Goal: Task Accomplishment & Management: Complete application form

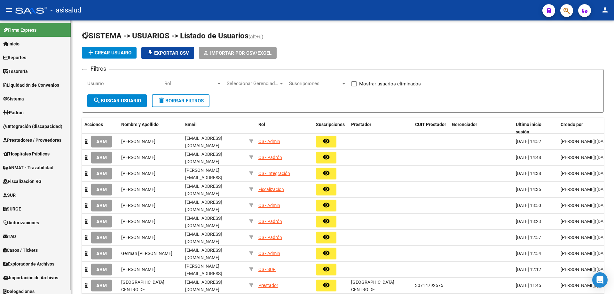
scroll to position [4, 0]
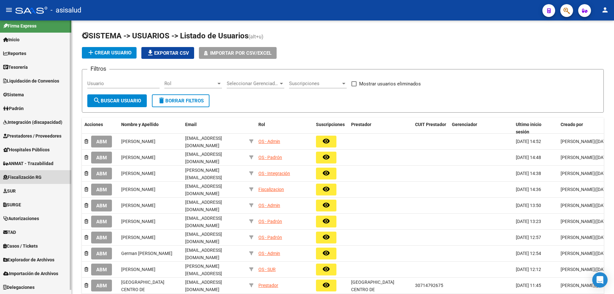
click at [24, 175] on span "Fiscalización RG" at bounding box center [22, 177] width 38 height 7
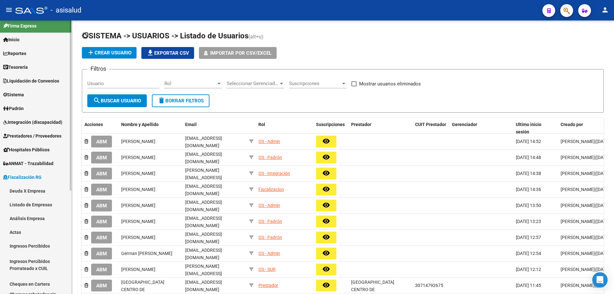
click at [17, 234] on link "Actas" at bounding box center [35, 232] width 71 height 14
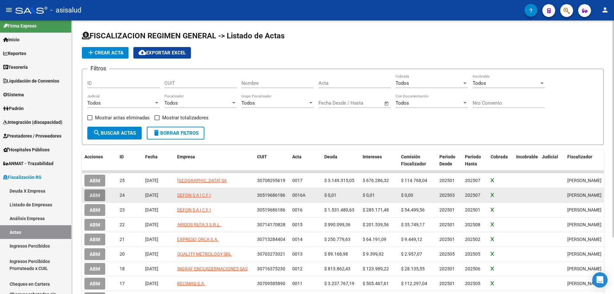
click at [94, 196] on span "ABM" at bounding box center [95, 196] width 11 height 6
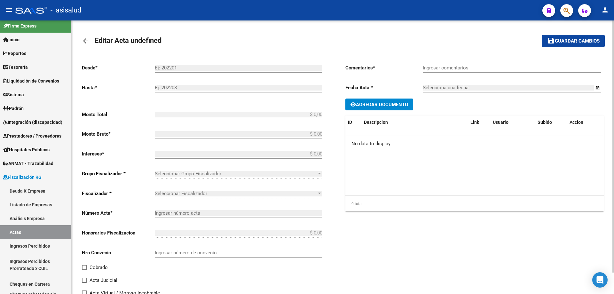
type input "202503"
type input "202507"
type input "$ 0,03"
type input "$ 0,01"
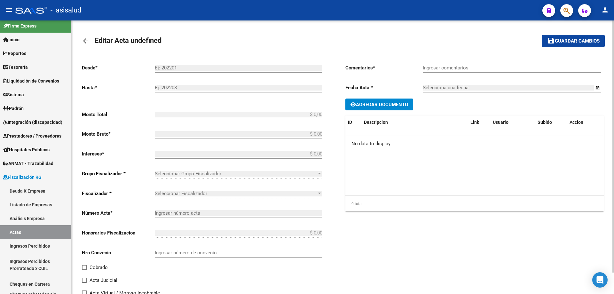
type input "0016A"
type input "$ 0,01"
checkbox input "true"
type input "Pago con Echeqs Bco. Santander"
type input "[DATE]"
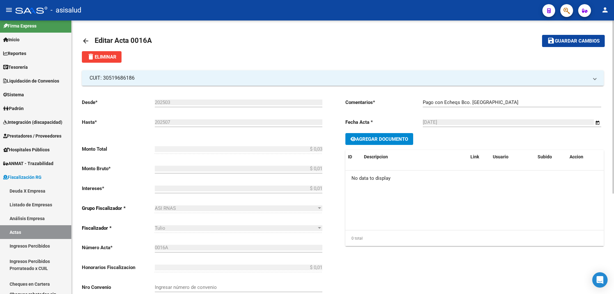
click at [85, 40] on mat-icon "arrow_back" at bounding box center [86, 41] width 8 height 8
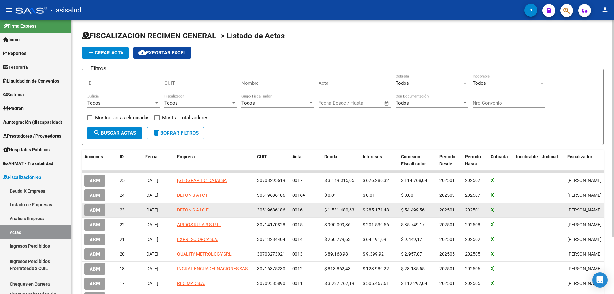
click at [97, 208] on button "ABM" at bounding box center [94, 210] width 21 height 12
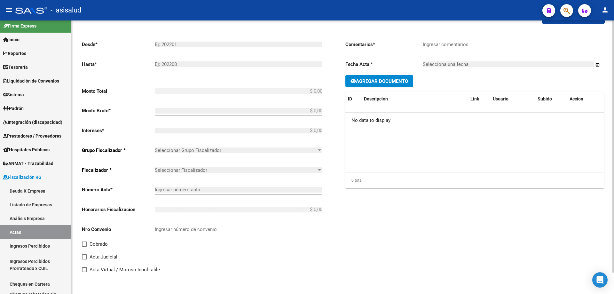
type input "202501"
type input "$ 1.992.457,72"
type input "$ 1.531.480,63"
type input "$ 285.171,48"
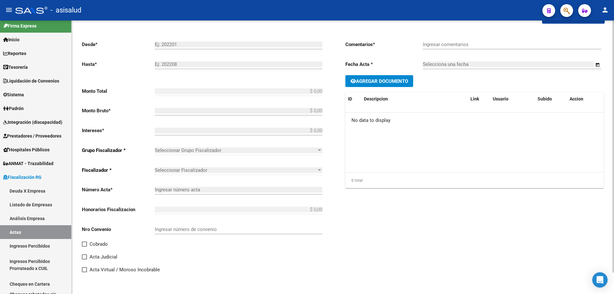
type input "0016"
type input "$ 175.805,61"
checkbox input "true"
type input "Pago con Echeqs . Bco. Santander"
type input "[DATE]"
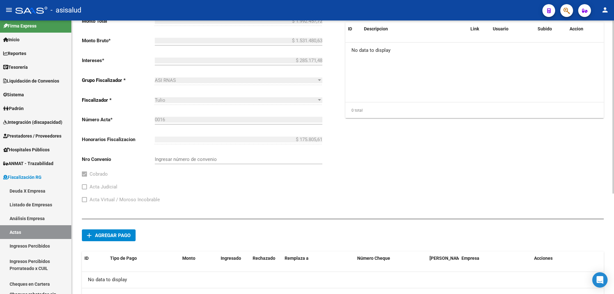
scroll to position [159, 0]
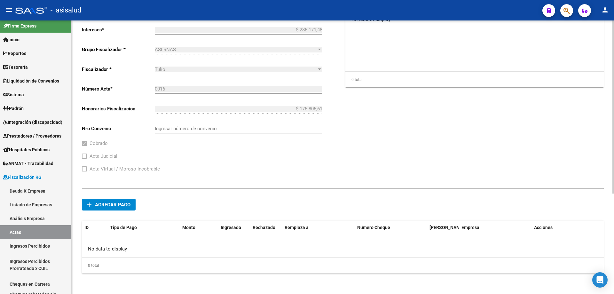
click at [122, 202] on span "Agregar pago" at bounding box center [113, 205] width 36 height 6
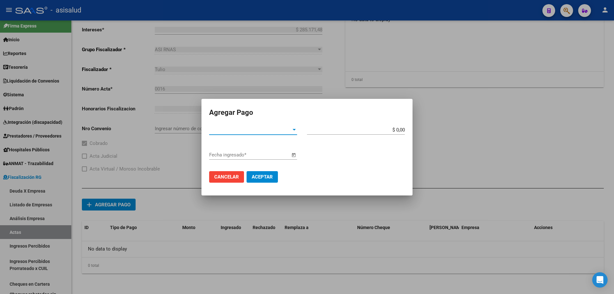
click at [243, 129] on span "Tipo de Pago *" at bounding box center [250, 130] width 82 height 6
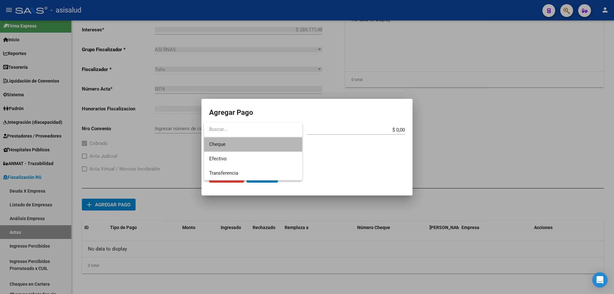
click at [232, 143] on span "Cheque" at bounding box center [253, 144] width 88 height 14
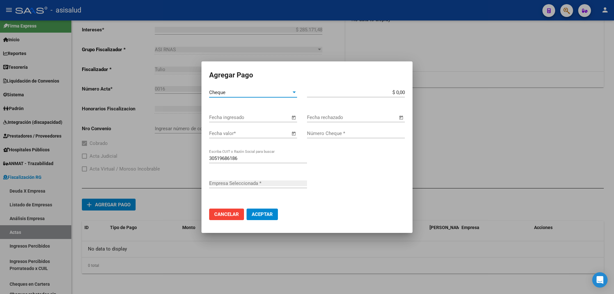
type input "DEFON S A I C F I"
drag, startPoint x: 392, startPoint y: 93, endPoint x: 409, endPoint y: 93, distance: 16.3
click at [409, 93] on app-form-text-field "$ 0,00 Monto bruto *" at bounding box center [358, 93] width 103 height 6
type input "$ 644.620,57"
click at [264, 117] on input "Fecha ingresado" at bounding box center [249, 118] width 81 height 6
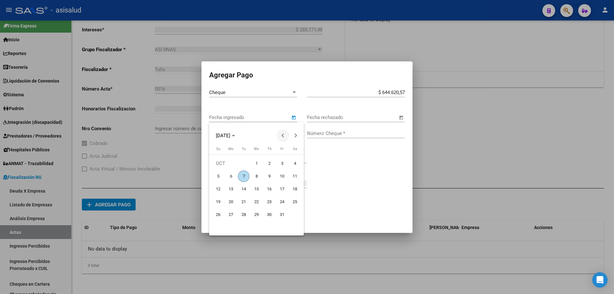
click at [280, 135] on span "Previous month" at bounding box center [283, 135] width 13 height 13
click at [232, 225] on span "29" at bounding box center [231, 228] width 12 height 12
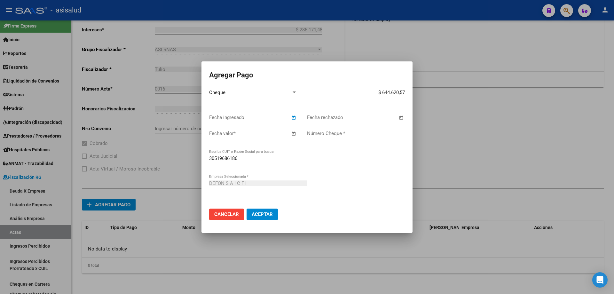
type input "[DATE]"
click at [295, 132] on span "Open calendar" at bounding box center [293, 133] width 15 height 15
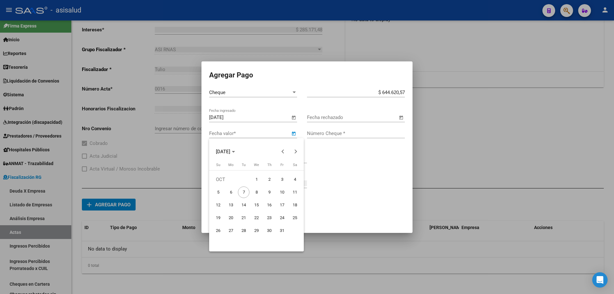
click at [283, 178] on span "3" at bounding box center [282, 180] width 12 height 12
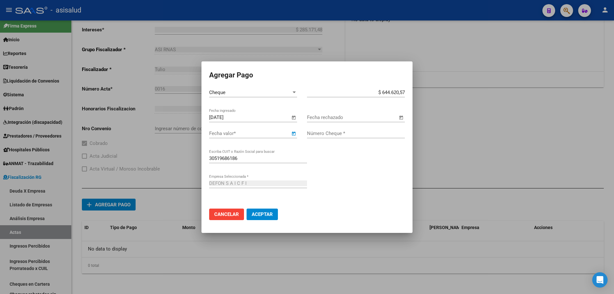
type input "03/10/2025"
click at [316, 134] on input "Número Cheque *" at bounding box center [356, 134] width 98 height 6
type input "8203"
click at [270, 213] on span "Aceptar" at bounding box center [262, 214] width 21 height 6
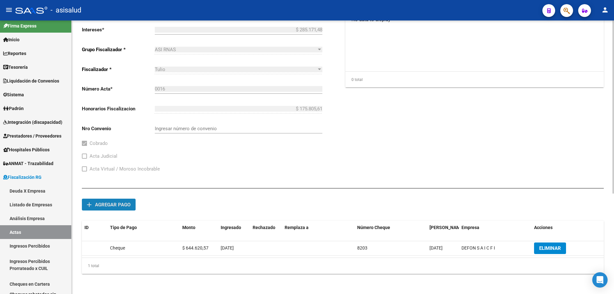
click at [125, 203] on span "Agregar pago" at bounding box center [113, 205] width 36 height 6
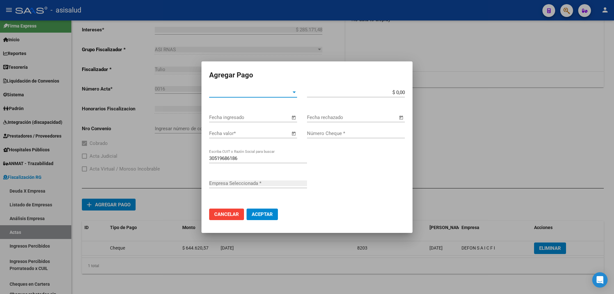
type input "DEFON S A I C F I"
click at [236, 92] on span "Tipo de Pago *" at bounding box center [250, 93] width 82 height 6
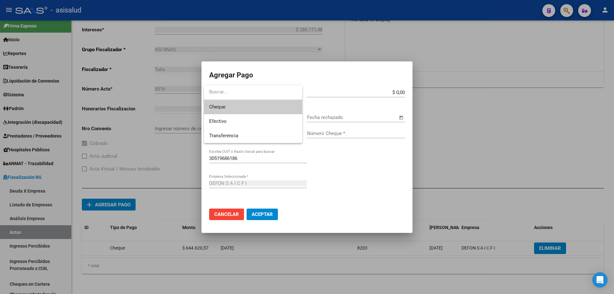
click at [240, 107] on span "Cheque" at bounding box center [253, 107] width 88 height 14
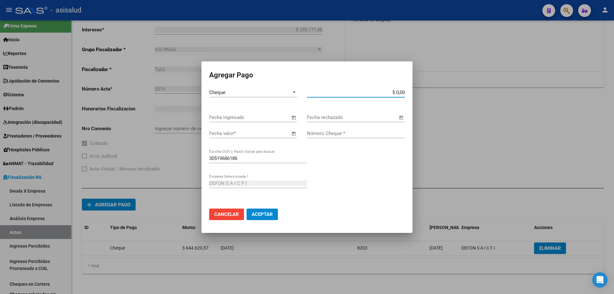
drag, startPoint x: 392, startPoint y: 91, endPoint x: 408, endPoint y: 93, distance: 16.0
click at [408, 93] on app-form-text-field "$ 0,00 Monto bruto *" at bounding box center [358, 93] width 103 height 6
type input "$ 663.959,19"
click at [271, 117] on input "Fecha ingresado" at bounding box center [249, 118] width 81 height 6
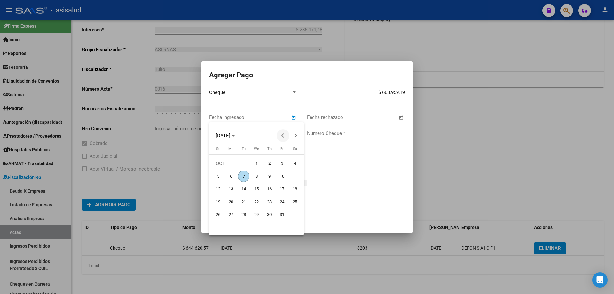
click at [281, 134] on span "Previous month" at bounding box center [283, 135] width 13 height 13
click at [230, 226] on span "29" at bounding box center [231, 228] width 12 height 12
type input "[DATE]"
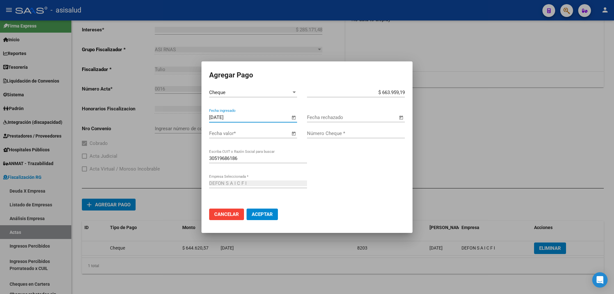
click at [270, 135] on input "Fecha valor *" at bounding box center [249, 134] width 81 height 6
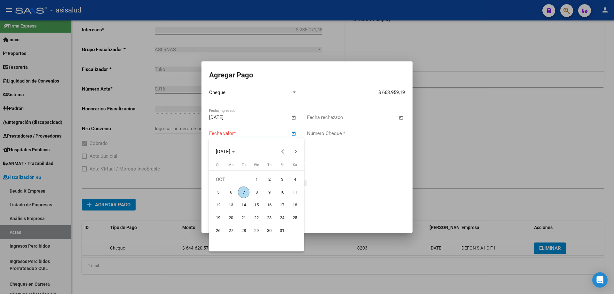
click at [283, 229] on span "31" at bounding box center [282, 231] width 12 height 12
type input "31/10/2025"
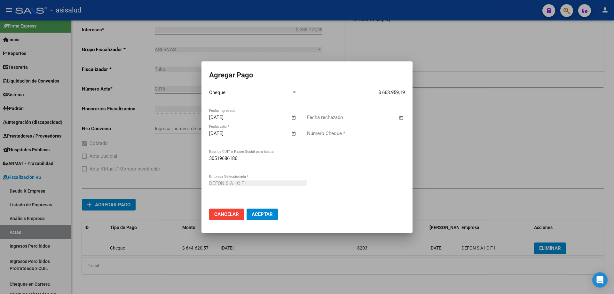
click at [320, 136] on div "Número Cheque *" at bounding box center [356, 134] width 98 height 10
type input "8204"
click at [265, 215] on span "Aceptar" at bounding box center [262, 214] width 21 height 6
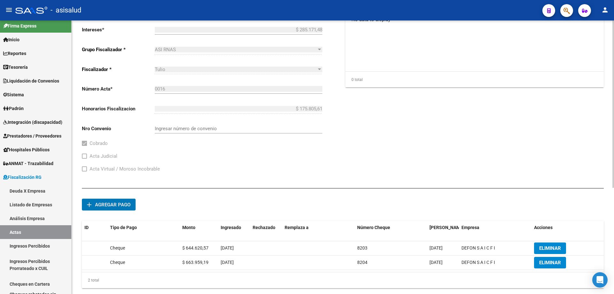
click at [123, 205] on span "Agregar pago" at bounding box center [113, 205] width 36 height 6
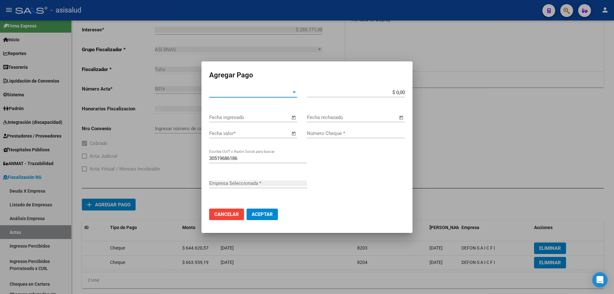
type input "DEFON S A I C F I"
click at [261, 93] on span "Tipo de Pago *" at bounding box center [250, 93] width 82 height 6
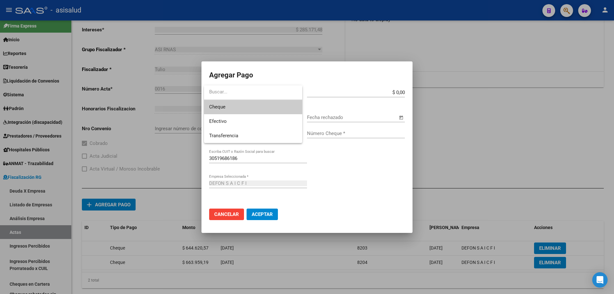
click at [253, 107] on span "Cheque" at bounding box center [253, 107] width 88 height 14
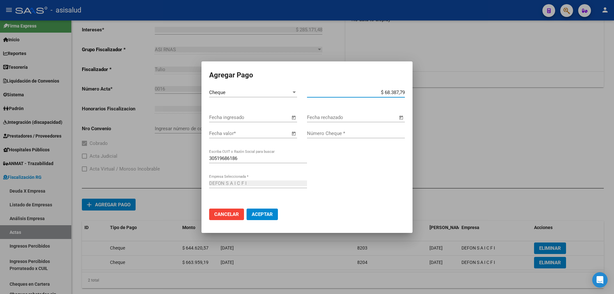
type input "$ 683.877,96"
click at [249, 116] on input "Fecha ingresado" at bounding box center [249, 118] width 81 height 6
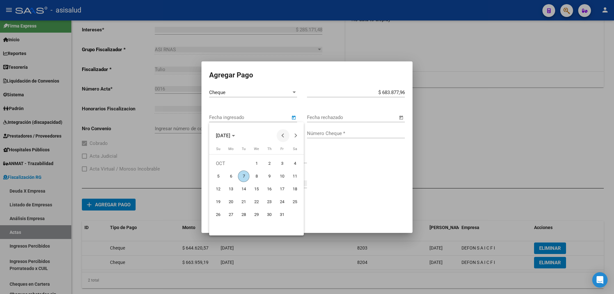
click at [278, 132] on span "Previous month" at bounding box center [283, 135] width 13 height 13
click at [233, 228] on span "29" at bounding box center [231, 228] width 12 height 12
type input "[DATE]"
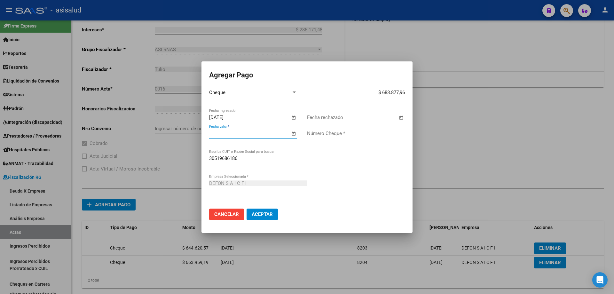
click at [265, 134] on input "Fecha valor *" at bounding box center [249, 134] width 81 height 6
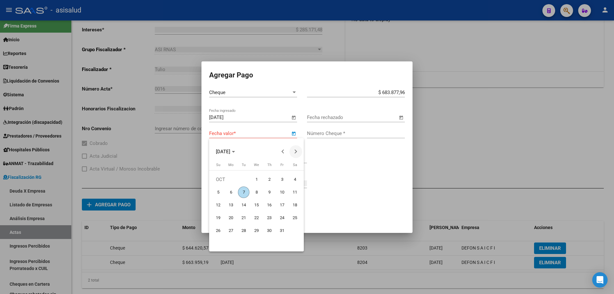
click at [296, 149] on span "Next month" at bounding box center [296, 151] width 13 height 13
click at [281, 151] on span "Previous month" at bounding box center [283, 151] width 13 height 13
click at [282, 231] on span "28" at bounding box center [282, 231] width 12 height 12
type input "28/11/2025"
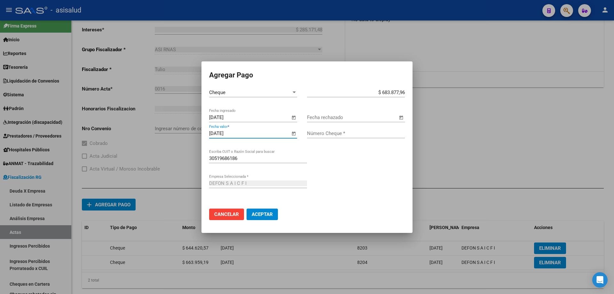
click at [329, 134] on input "Número Cheque *" at bounding box center [356, 134] width 98 height 6
type input "8205"
click at [272, 217] on button "Aceptar" at bounding box center [262, 215] width 31 height 12
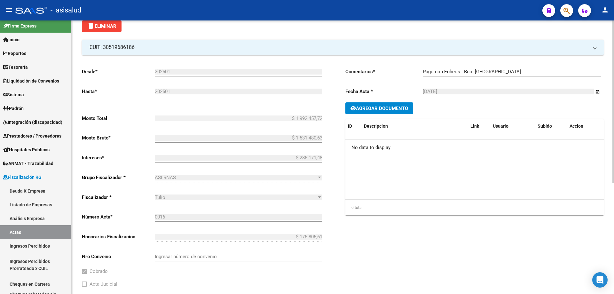
scroll to position [0, 0]
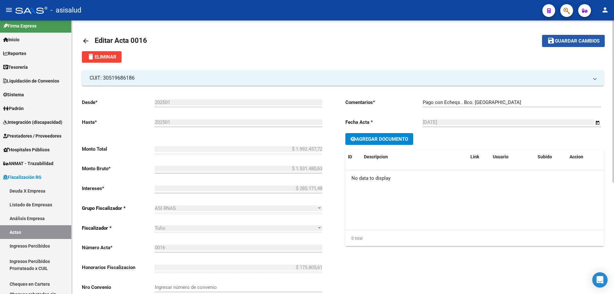
click at [578, 39] on span "Guardar cambios" at bounding box center [577, 41] width 45 height 6
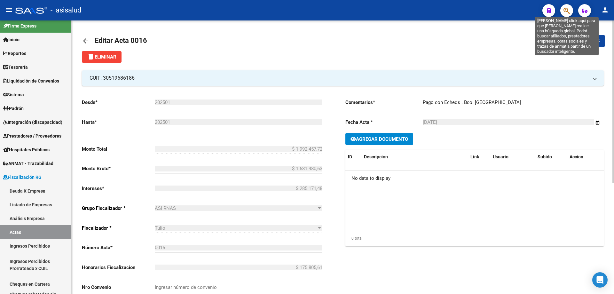
click at [568, 10] on icon "button" at bounding box center [567, 10] width 6 height 7
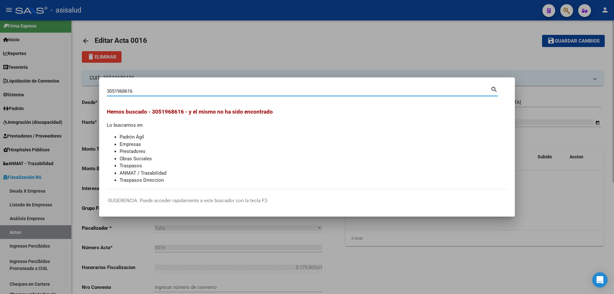
drag, startPoint x: 107, startPoint y: 91, endPoint x: 172, endPoint y: 91, distance: 64.3
click at [172, 91] on input "3051968616" at bounding box center [299, 91] width 384 height 6
type input "30519686186"
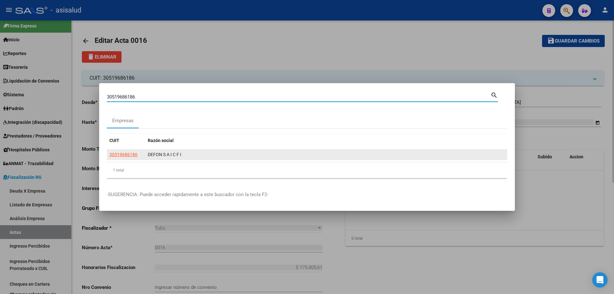
click at [132, 153] on span "30519686186" at bounding box center [123, 154] width 28 height 5
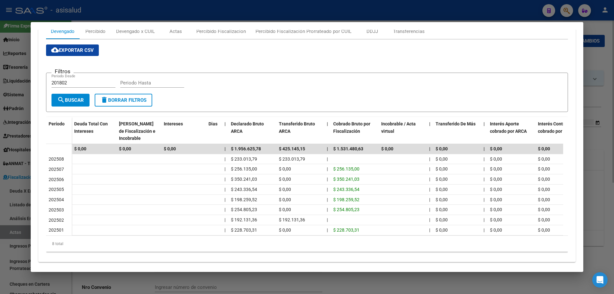
scroll to position [32, 0]
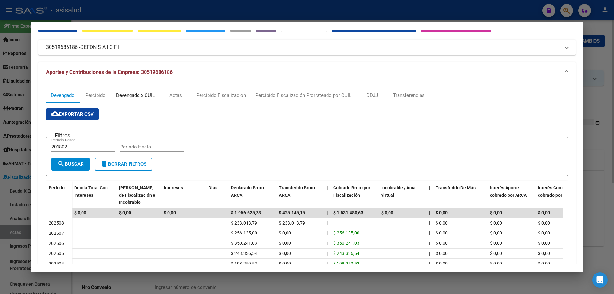
click at [126, 93] on div "Devengado x CUIL" at bounding box center [135, 95] width 39 height 7
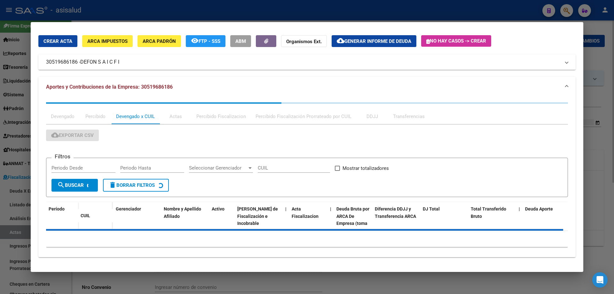
scroll to position [0, 0]
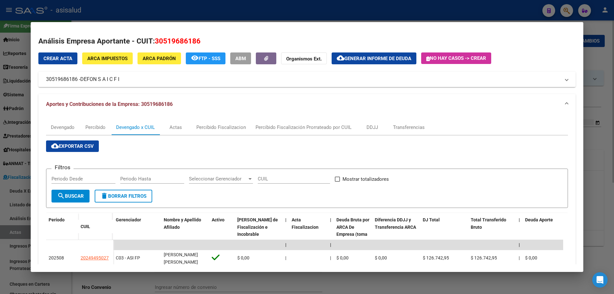
click at [81, 184] on div "Periodo Desde" at bounding box center [84, 179] width 64 height 10
type input "202501"
type input "202508"
click at [343, 181] on span "Mostrar totalizadores" at bounding box center [366, 179] width 46 height 8
click at [338, 182] on input "Mostrar totalizadores" at bounding box center [337, 182] width 0 height 0
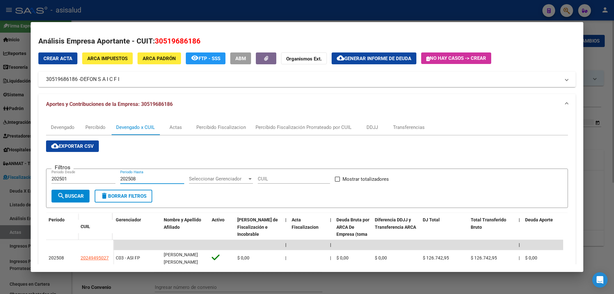
checkbox input "true"
click at [81, 195] on span "search Buscar" at bounding box center [70, 196] width 27 height 6
click at [88, 148] on span "cloud_download Exportar CSV" at bounding box center [72, 146] width 43 height 6
click at [485, 9] on div at bounding box center [307, 147] width 614 height 294
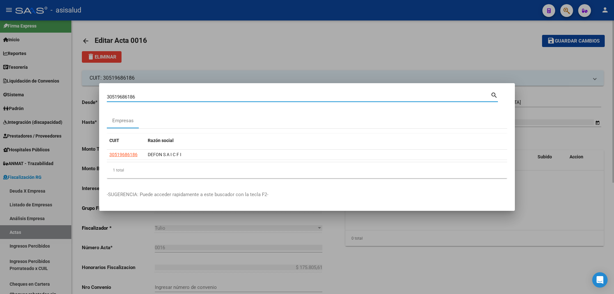
drag, startPoint x: 145, startPoint y: 96, endPoint x: 55, endPoint y: 97, distance: 90.5
click at [55, 97] on div "30519686186 Buscar (apellido, dni, cuil, nro traspaso, cuit, obra social) searc…" at bounding box center [307, 147] width 614 height 294
type input "30708295619"
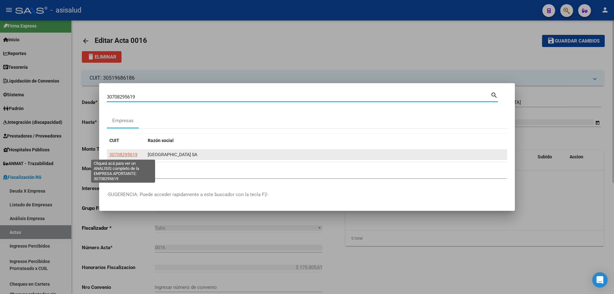
click at [130, 152] on span "30708295619" at bounding box center [123, 154] width 28 height 5
type textarea "30708295619"
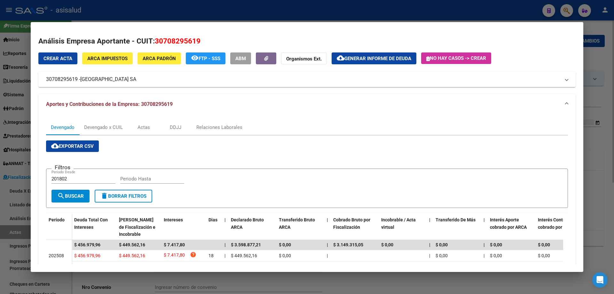
click at [185, 9] on div at bounding box center [307, 147] width 614 height 294
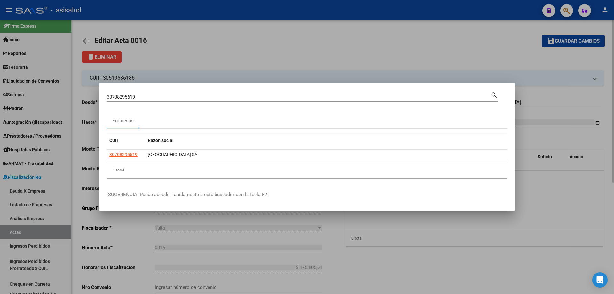
click at [26, 232] on div at bounding box center [307, 147] width 614 height 294
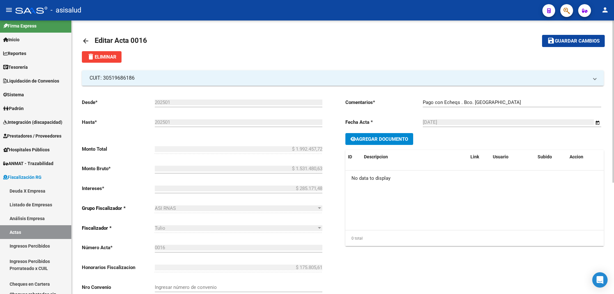
click at [88, 38] on mat-icon "arrow_back" at bounding box center [86, 41] width 8 height 8
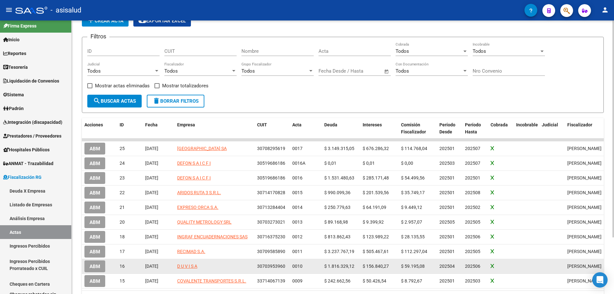
scroll to position [64, 0]
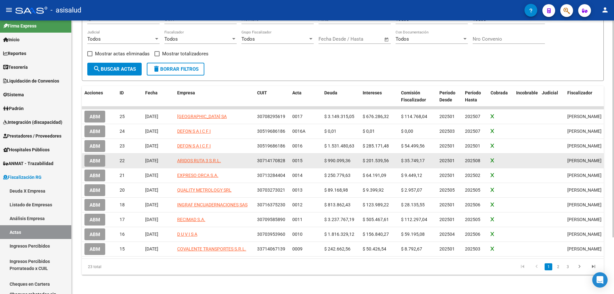
click at [99, 162] on span "ABM" at bounding box center [95, 161] width 11 height 6
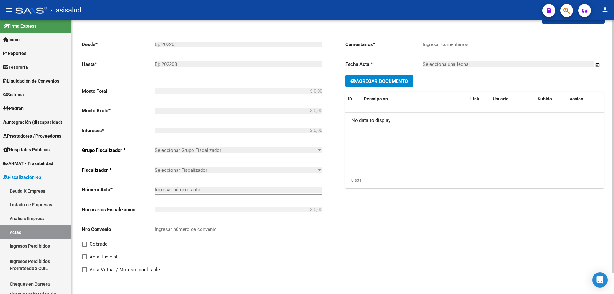
type input "202501"
type input "202508"
type input "$ 1.305.074,60"
type input "$ 990.099,36"
type input "$ 201.539,56"
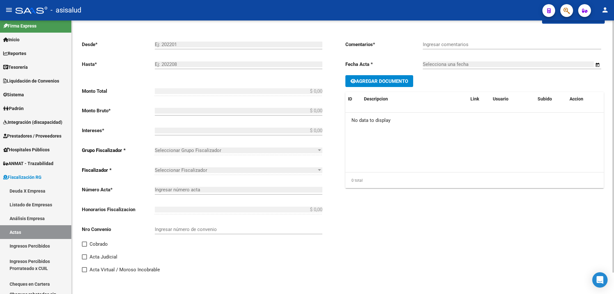
type input "0015"
type input "$ 113.435,68"
checkbox input "true"
type input "Pago con 4 echeqs , Bco Galicia"
type input "[DATE]"
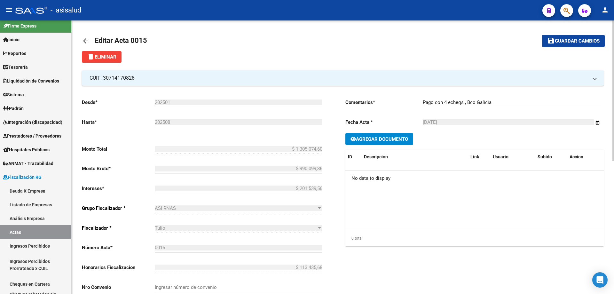
click at [86, 42] on mat-icon "arrow_back" at bounding box center [86, 41] width 8 height 8
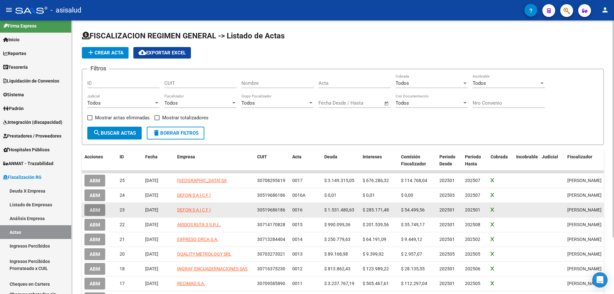
click at [98, 210] on span "ABM" at bounding box center [95, 210] width 11 height 6
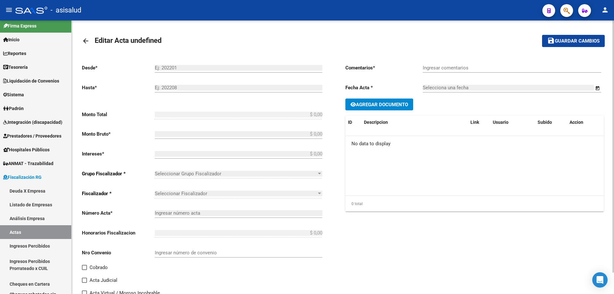
type input "202501"
type input "$ 1.992.457,72"
type input "$ 1.531.480,63"
type input "$ 285.171,48"
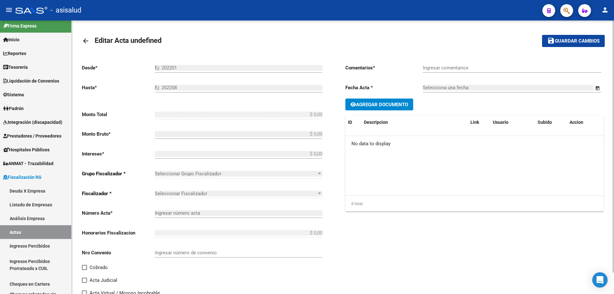
type input "0016"
type input "$ 175.805,61"
checkbox input "true"
type input "Pago con Echeqs . Bco. Santander"
type input "[DATE]"
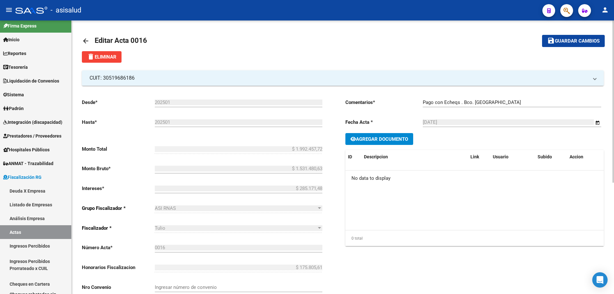
click at [86, 39] on mat-icon "arrow_back" at bounding box center [86, 41] width 8 height 8
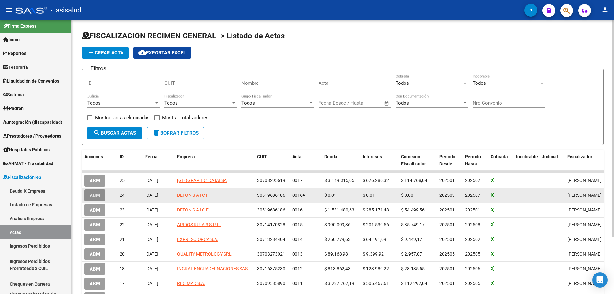
click at [94, 196] on span "ABM" at bounding box center [95, 196] width 11 height 6
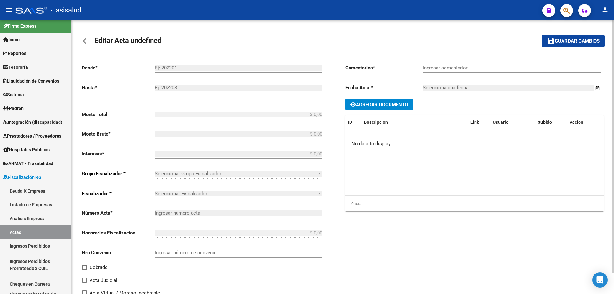
type input "202503"
type input "202507"
type input "$ 0,03"
type input "$ 0,01"
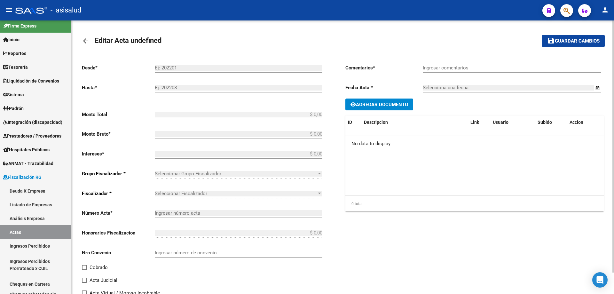
type input "0016A"
type input "$ 0,01"
checkbox input "true"
type input "Pago con Echeqs Bco. Santander"
type input "[DATE]"
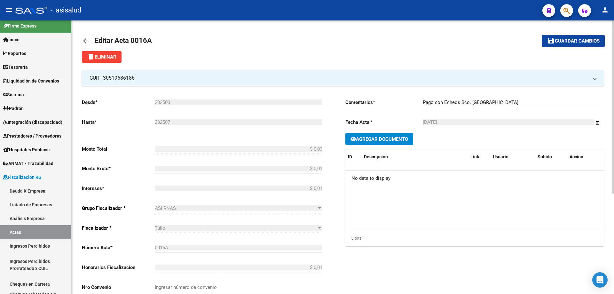
click at [86, 36] on link "arrow_back" at bounding box center [88, 40] width 13 height 15
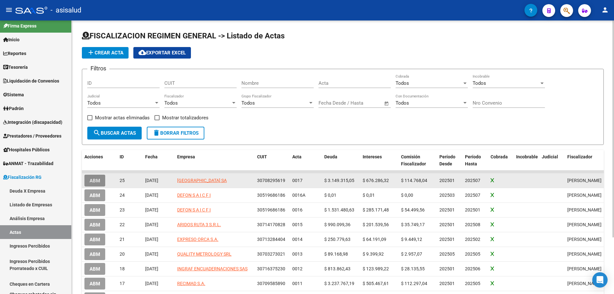
click at [95, 179] on span "ABM" at bounding box center [95, 181] width 11 height 6
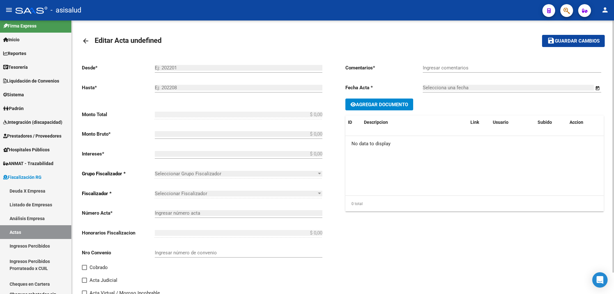
type input "202501"
type input "202507"
type input "$ 4.184.031,96"
type input "$ 3.149.315,05"
type input "$ 676.286,32"
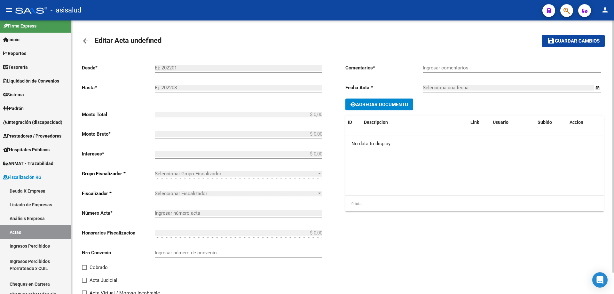
type input "0017"
type input "$ 358.430,59"
checkbox input "true"
type input "Pago con 2 echeqs Bco. Macro"
type input "03/10/2025"
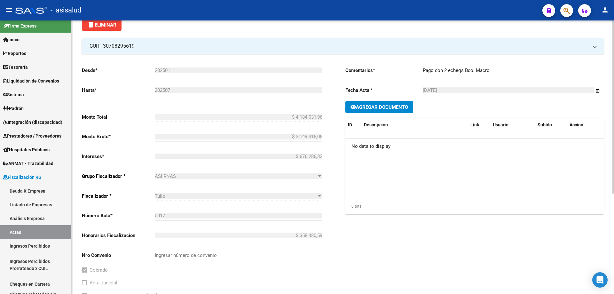
scroll to position [159, 0]
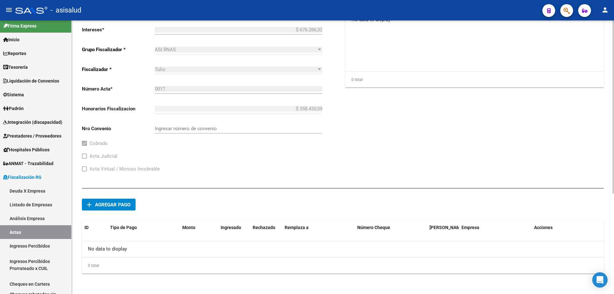
click at [124, 203] on span "Agregar pago" at bounding box center [113, 205] width 36 height 6
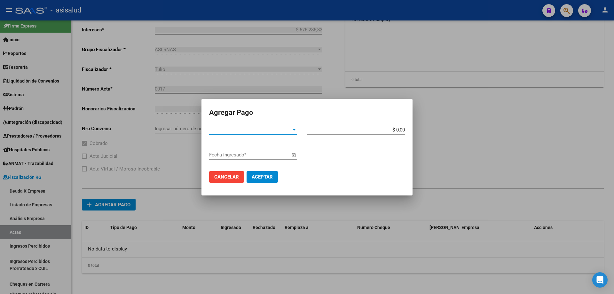
click at [244, 129] on span "Tipo de Pago *" at bounding box center [250, 130] width 82 height 6
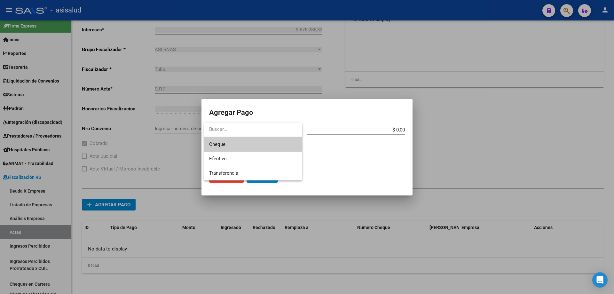
click at [237, 141] on span "Cheque" at bounding box center [253, 144] width 88 height 14
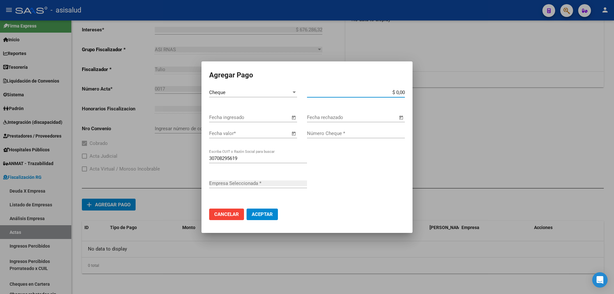
type input "[GEOGRAPHIC_DATA] SA"
type input "$ 2.092.015,98"
click at [225, 117] on input "Fecha ingresado" at bounding box center [249, 118] width 81 height 6
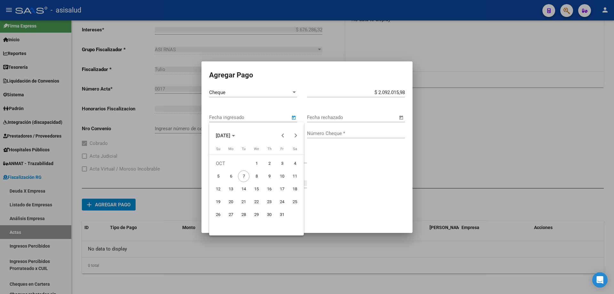
click at [278, 161] on span "3" at bounding box center [282, 164] width 12 height 12
type input "03/10/2025"
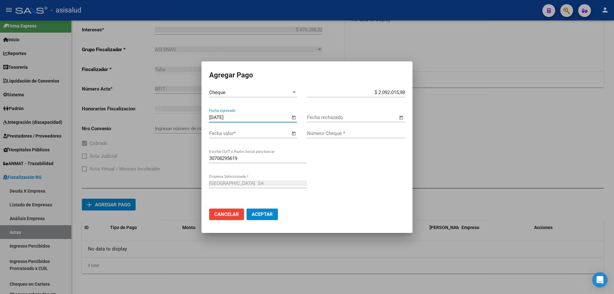
click at [271, 134] on input "Fecha valor *" at bounding box center [249, 134] width 81 height 6
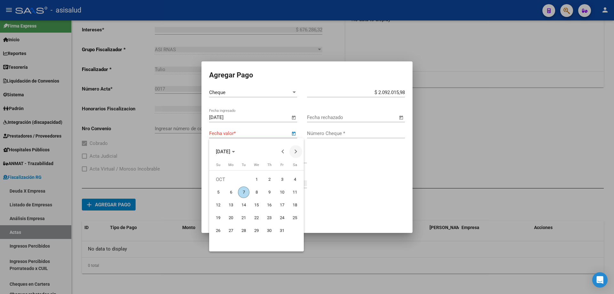
click at [297, 152] on button "Next month" at bounding box center [296, 151] width 13 height 13
click at [256, 190] on span "5" at bounding box center [257, 193] width 12 height 12
type input "05/11/2025"
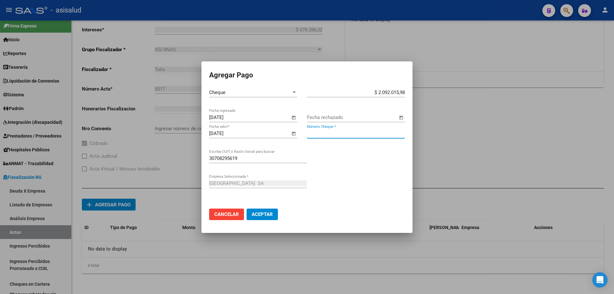
click at [338, 135] on input "Número Cheque *" at bounding box center [356, 134] width 98 height 6
type input "61757596"
click at [277, 215] on button "Aceptar" at bounding box center [262, 215] width 31 height 12
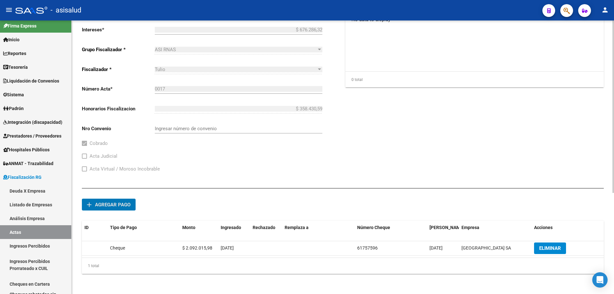
click at [105, 206] on span "Agregar pago" at bounding box center [113, 205] width 36 height 6
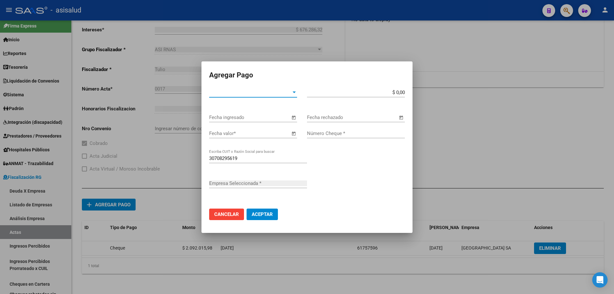
type input "[GEOGRAPHIC_DATA] SA"
click at [240, 96] on div "Tipo de Pago * Tipo de Pago *" at bounding box center [253, 93] width 88 height 10
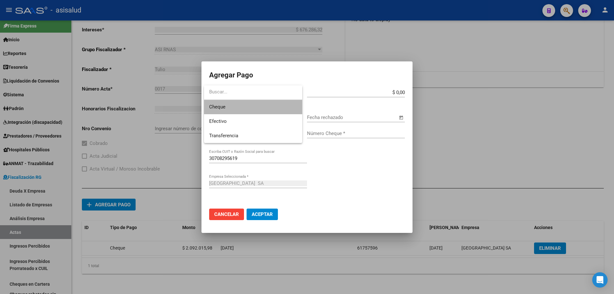
click at [248, 108] on span "Cheque" at bounding box center [253, 107] width 88 height 14
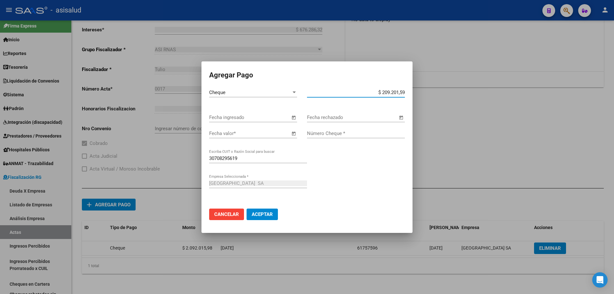
type input "$ 2.092.015,98"
click at [251, 115] on input "Fecha ingresado" at bounding box center [249, 118] width 81 height 6
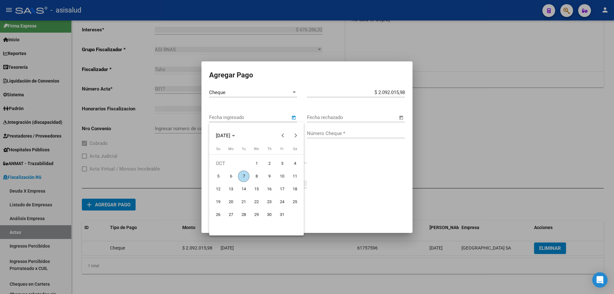
click at [282, 162] on span "3" at bounding box center [282, 164] width 12 height 12
type input "03/10/2025"
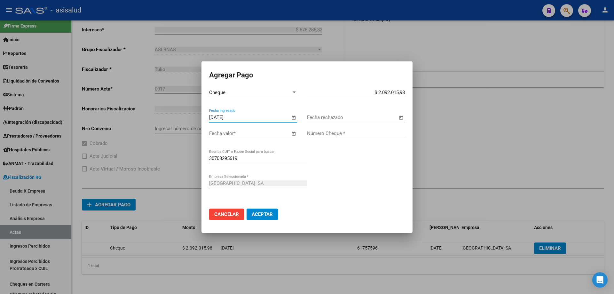
click at [261, 134] on input "Fecha valor *" at bounding box center [249, 134] width 81 height 6
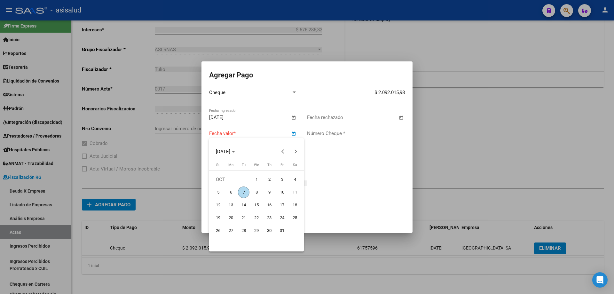
click at [282, 194] on span "10" at bounding box center [282, 193] width 12 height 12
type input "10/10/2025"
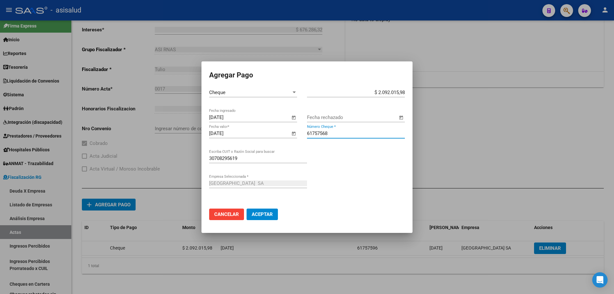
type input "61757568"
click at [247, 209] on button "Aceptar" at bounding box center [262, 215] width 31 height 12
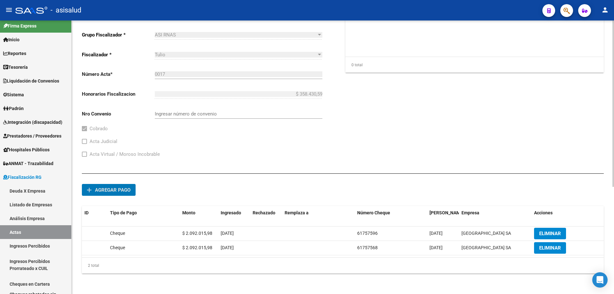
scroll to position [17, 0]
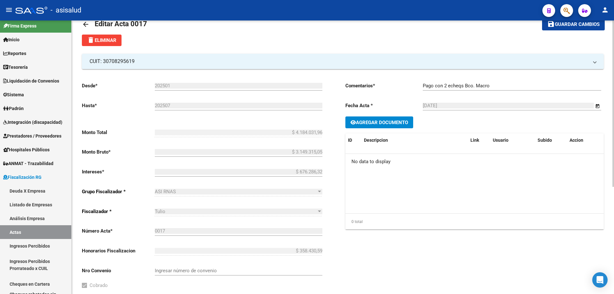
click at [577, 25] on span "Guardar cambios" at bounding box center [577, 25] width 45 height 6
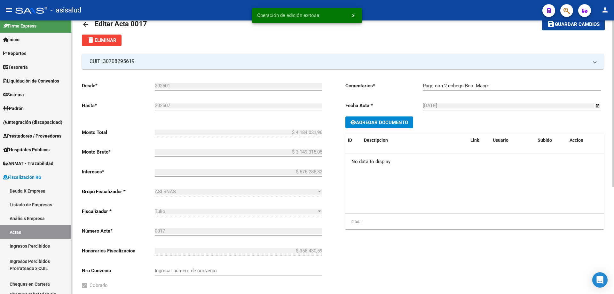
click at [84, 22] on mat-icon "arrow_back" at bounding box center [86, 24] width 8 height 8
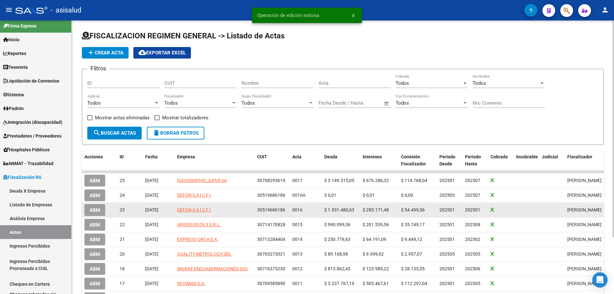
click at [96, 211] on span "ABM" at bounding box center [95, 210] width 11 height 6
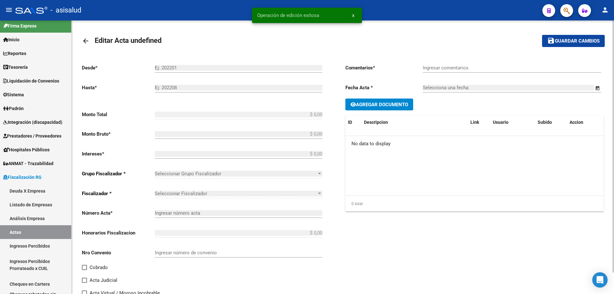
type input "202501"
type input "$ 1.992.457,72"
type input "$ 1.531.480,63"
type input "$ 285.171,48"
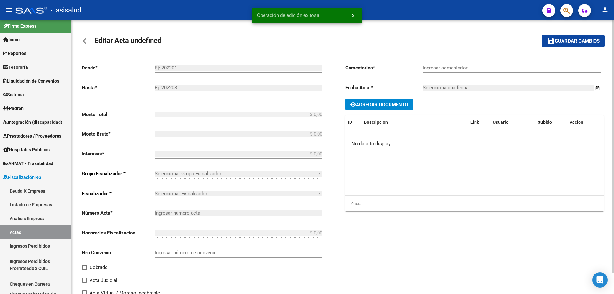
type input "0016"
type input "$ 175.805,61"
checkbox input "true"
type input "Pago con Echeqs . Bco. Santander"
type input "[DATE]"
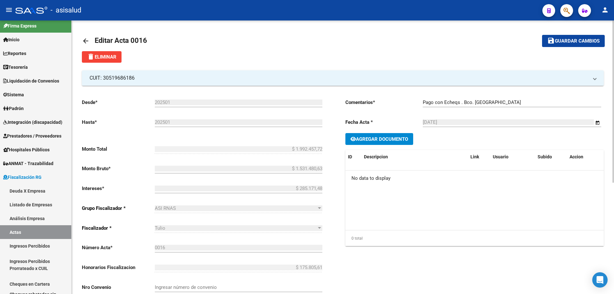
click at [87, 41] on mat-icon "arrow_back" at bounding box center [86, 41] width 8 height 8
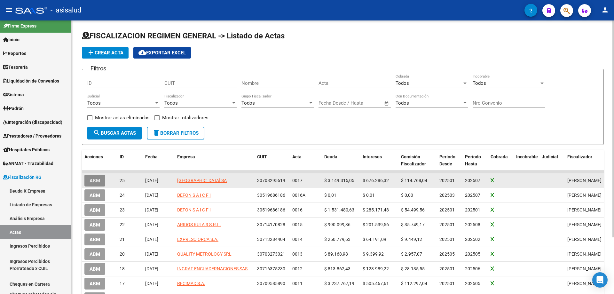
click at [87, 181] on button "ABM" at bounding box center [94, 181] width 21 height 12
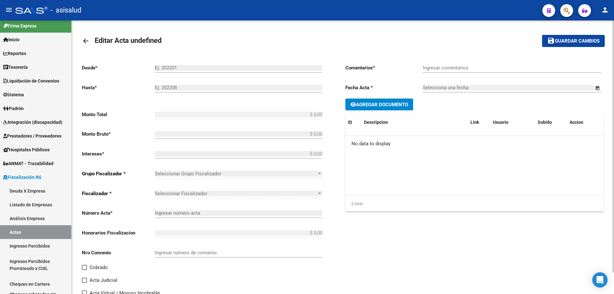
type input "202501"
type input "202507"
type input "$ 4.184.031,96"
type input "$ 3.149.315,05"
type input "$ 676.286,32"
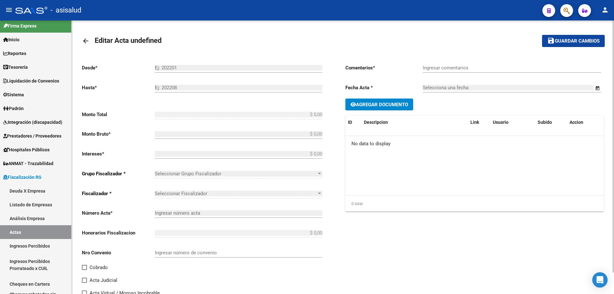
type input "0017"
type input "$ 358.430,59"
checkbox input "true"
type input "Pago con 2 echeqs Bco. Macro"
type input "03/10/2025"
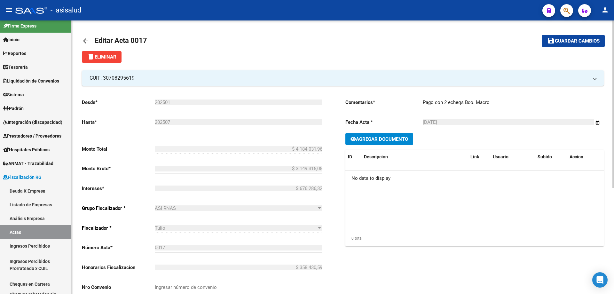
click at [83, 37] on mat-icon "arrow_back" at bounding box center [86, 41] width 8 height 8
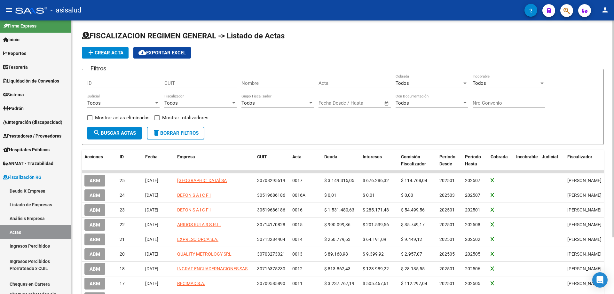
click at [561, 13] on app-search-popup at bounding box center [567, 10] width 13 height 8
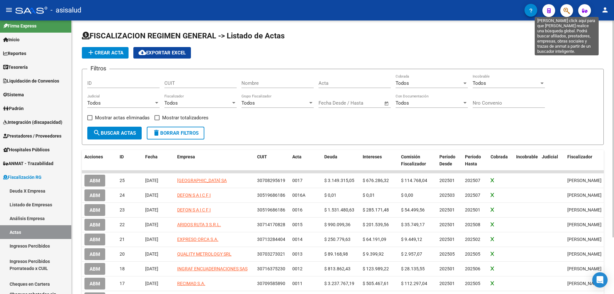
click at [568, 11] on icon "button" at bounding box center [567, 10] width 6 height 7
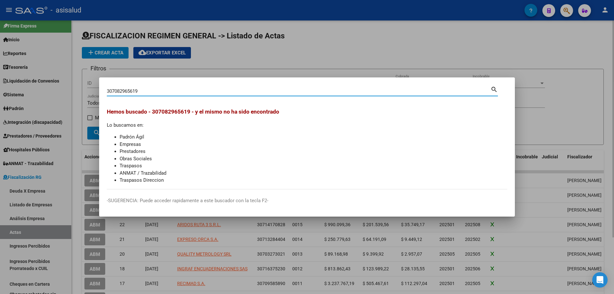
click at [117, 91] on input "307082965619" at bounding box center [299, 91] width 384 height 6
click at [128, 91] on input "307082965619" at bounding box center [299, 91] width 384 height 6
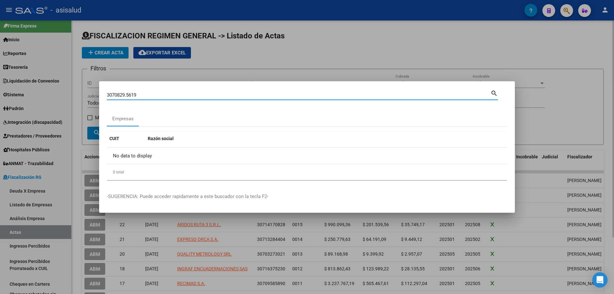
type input "30708295619"
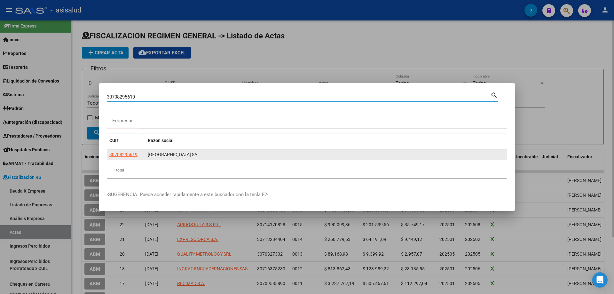
click at [135, 154] on span "30708295619" at bounding box center [123, 154] width 28 height 5
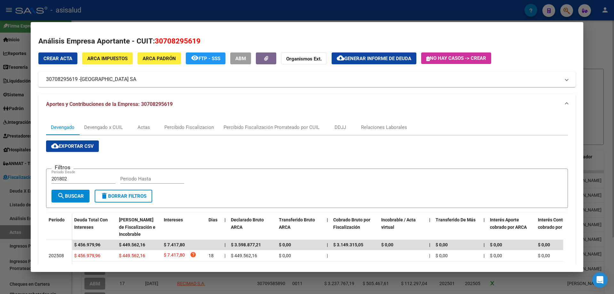
scroll to position [32, 0]
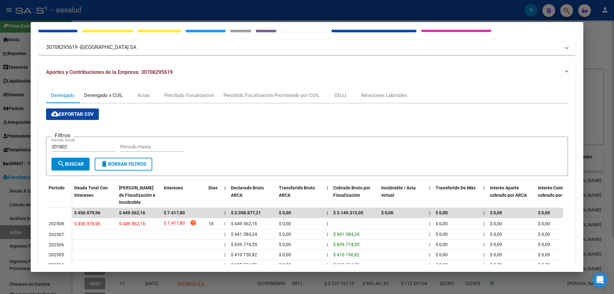
click at [111, 94] on div "Devengado x CUIL" at bounding box center [103, 95] width 39 height 7
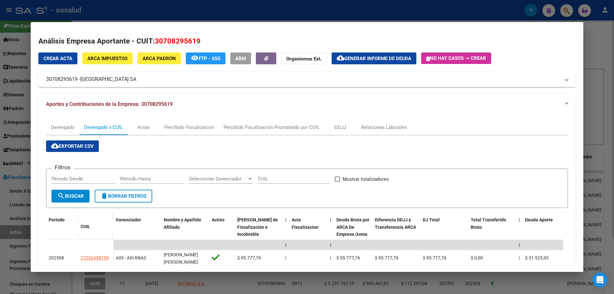
click at [94, 179] on input "Periodo Desde" at bounding box center [84, 179] width 64 height 6
type input "202501"
type input "202507"
click at [336, 182] on span at bounding box center [337, 179] width 5 height 5
click at [337, 182] on input "Mostrar totalizadores" at bounding box center [337, 182] width 0 height 0
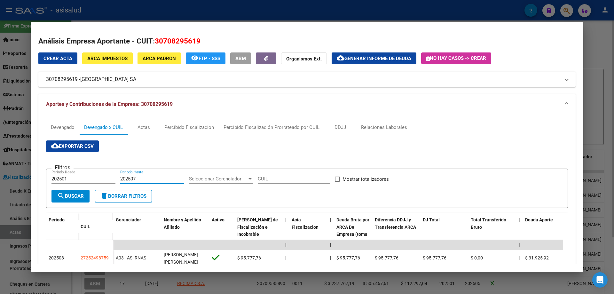
checkbox input "true"
click at [69, 195] on span "search Buscar" at bounding box center [70, 196] width 27 height 6
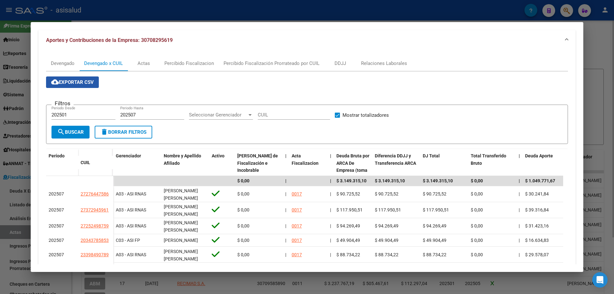
click at [87, 82] on span "cloud_download Exportar CSV" at bounding box center [72, 82] width 43 height 6
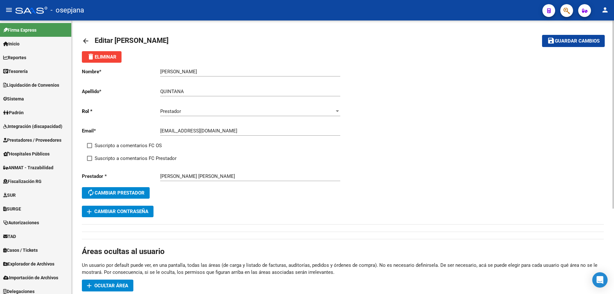
click at [86, 37] on mat-icon "arrow_back" at bounding box center [86, 41] width 8 height 8
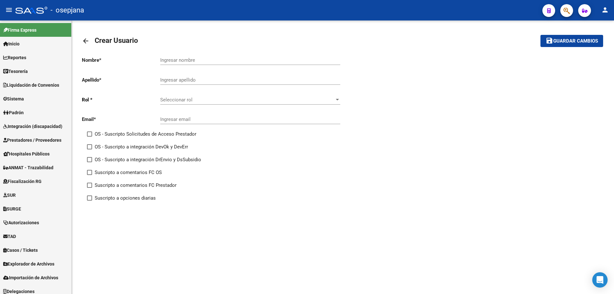
click at [86, 38] on mat-icon "arrow_back" at bounding box center [86, 41] width 8 height 8
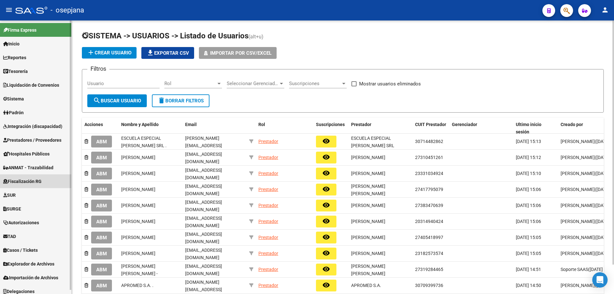
click at [26, 183] on span "Fiscalización RG" at bounding box center [22, 181] width 38 height 7
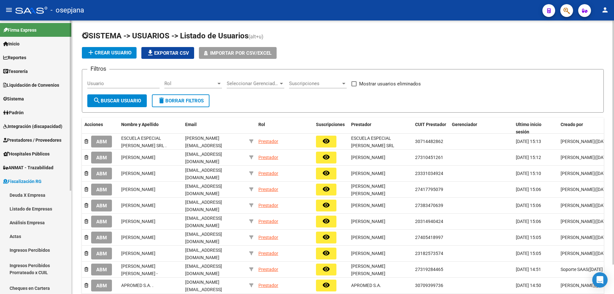
click at [29, 235] on link "Actas" at bounding box center [35, 236] width 71 height 14
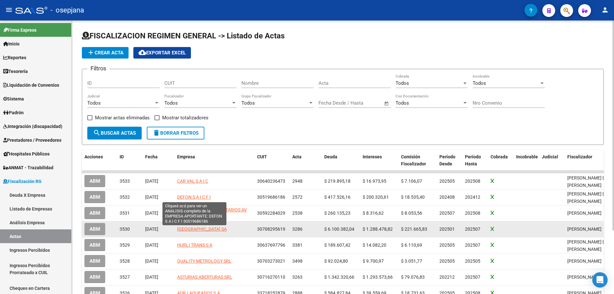
scroll to position [64, 0]
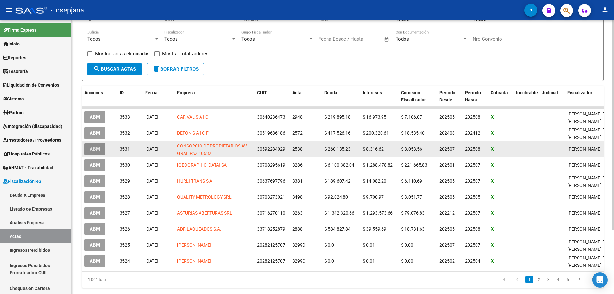
click at [98, 148] on span "ABM" at bounding box center [95, 150] width 11 height 6
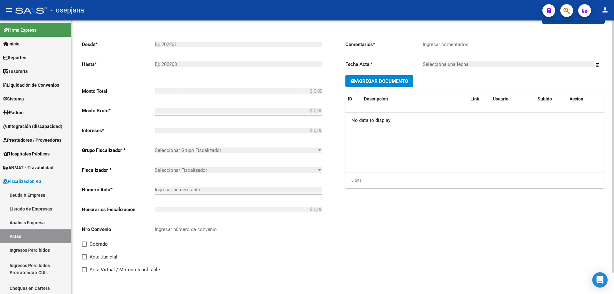
type input "202507"
type input "202508"
type input "$ 295.297,04"
type input "$ 260.135,23"
type input "$ 8.316,62"
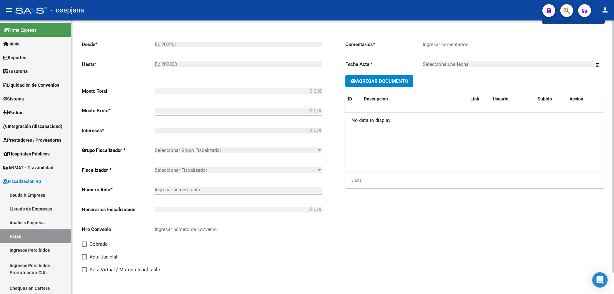
type input "2538"
type input "$ 26.845,19"
checkbox input "true"
type input "."
type input "[DATE]"
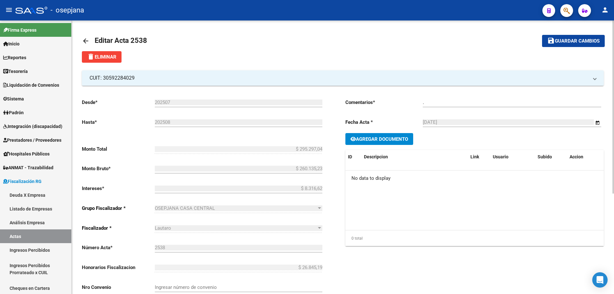
click at [84, 39] on mat-icon "arrow_back" at bounding box center [86, 41] width 8 height 8
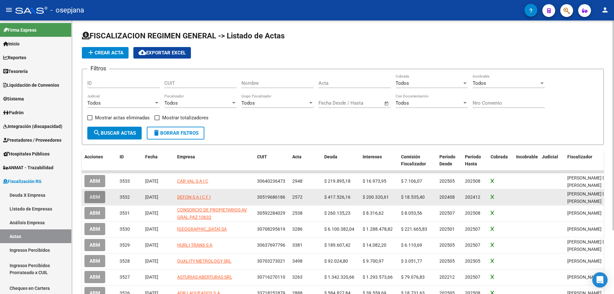
click at [100, 199] on span "ABM" at bounding box center [95, 198] width 11 height 6
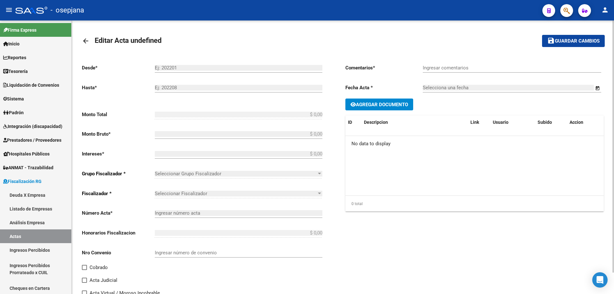
type input "202408"
type input "202412"
type input "$ 678.628,55"
type input "$ 417.526,16"
type input "$ 200.320,61"
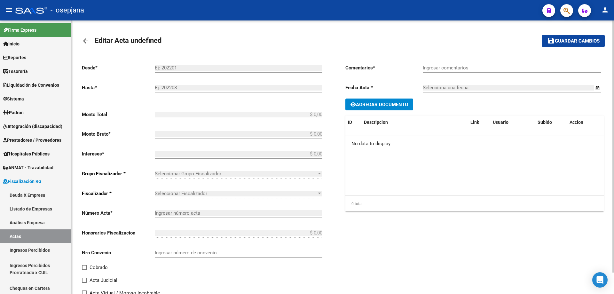
type input "2572"
type input "$ 60.781,78"
checkbox input "true"
type input "Pago con Echeqs, Bco. [GEOGRAPHIC_DATA]"
type input "[DATE]"
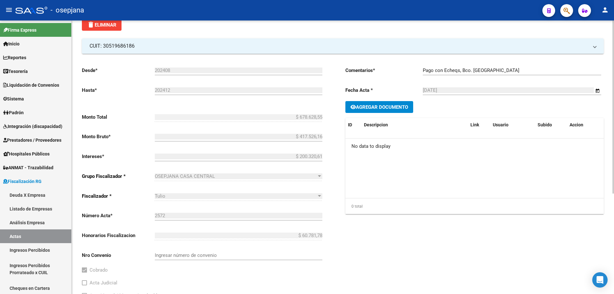
scroll to position [159, 0]
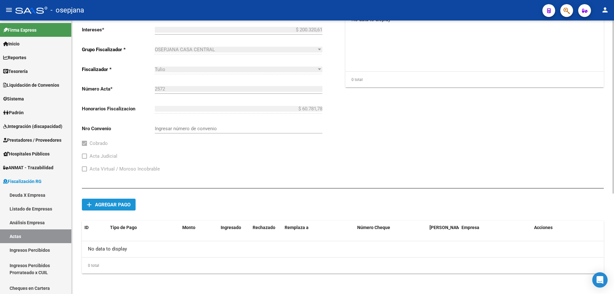
click at [107, 201] on button "add Agregar pago" at bounding box center [109, 205] width 54 height 12
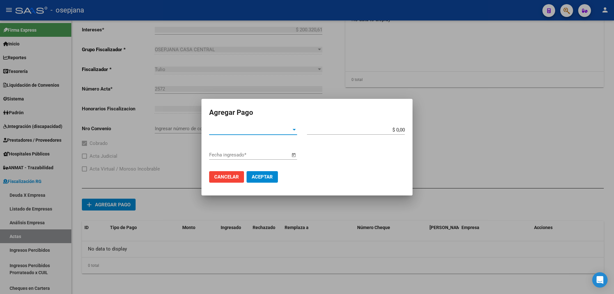
click at [230, 131] on span "Tipo de Pago *" at bounding box center [250, 130] width 82 height 6
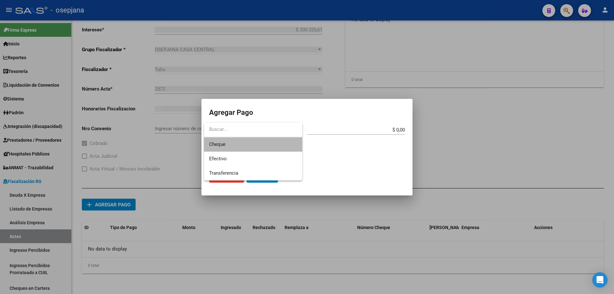
click at [243, 146] on span "Cheque" at bounding box center [253, 144] width 88 height 14
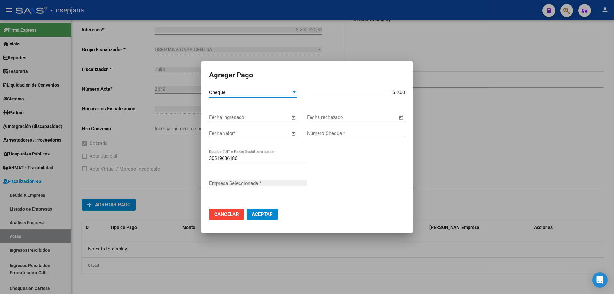
type input "DEFON S A I C F I"
type input "$ 334.299,78"
click at [285, 117] on input "Fecha ingresado" at bounding box center [249, 118] width 81 height 6
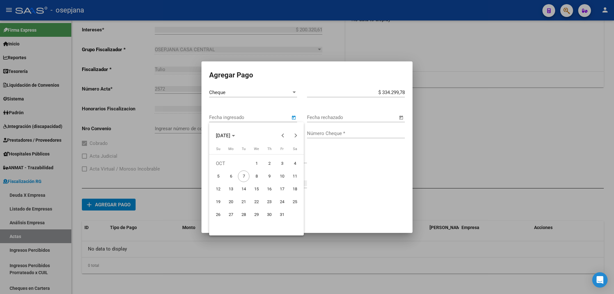
click at [289, 117] on div at bounding box center [307, 147] width 614 height 294
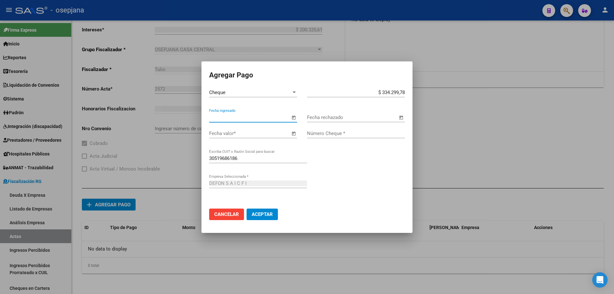
click at [240, 117] on input "Fecha ingresado" at bounding box center [249, 118] width 81 height 6
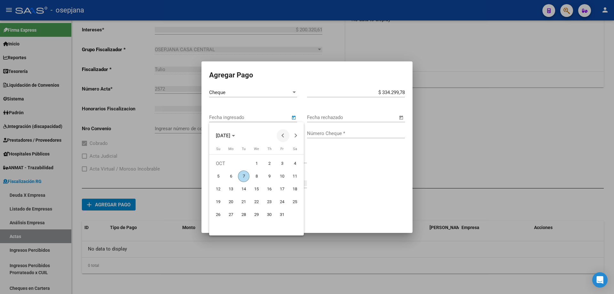
click at [285, 135] on button "Previous month" at bounding box center [283, 135] width 13 height 13
click at [229, 227] on span "29" at bounding box center [231, 228] width 12 height 12
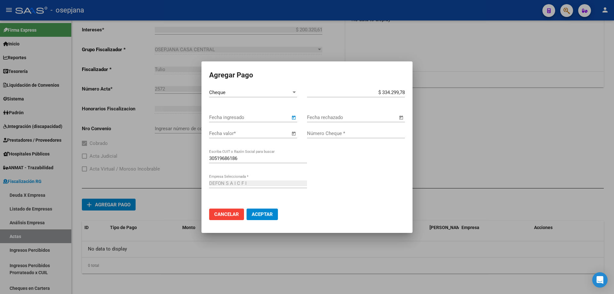
type input "[DATE]"
click at [255, 132] on input "Fecha valor *" at bounding box center [249, 134] width 81 height 6
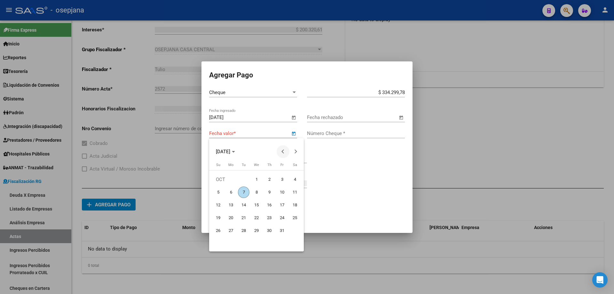
click at [281, 149] on span "Previous month" at bounding box center [283, 151] width 13 height 13
click at [243, 240] on span "30" at bounding box center [244, 244] width 12 height 12
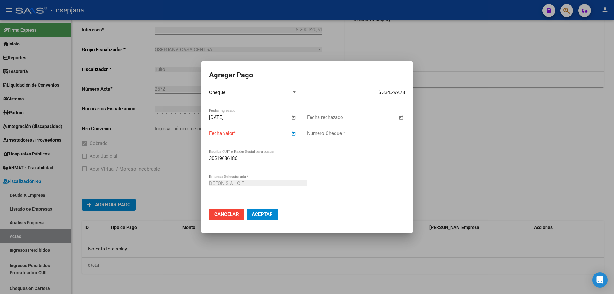
type input "[DATE]"
click at [346, 134] on input "Número Cheque *" at bounding box center [356, 134] width 98 height 6
type input "8201"
click at [273, 212] on button "Aceptar" at bounding box center [262, 215] width 31 height 12
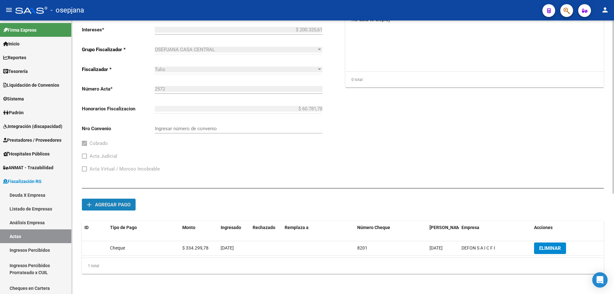
click at [123, 205] on span "Agregar pago" at bounding box center [113, 205] width 36 height 6
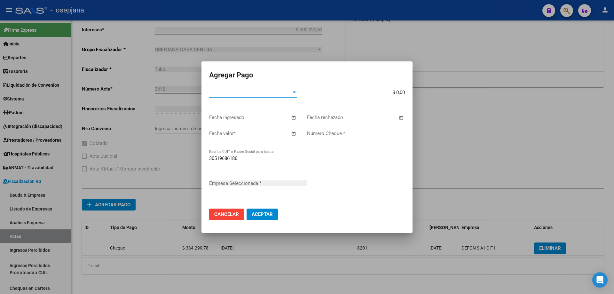
type input "DEFON S A I C F I"
click at [238, 121] on div "Fecha ingresado" at bounding box center [249, 118] width 81 height 10
click at [251, 93] on span "Tipo de Pago *" at bounding box center [250, 93] width 82 height 6
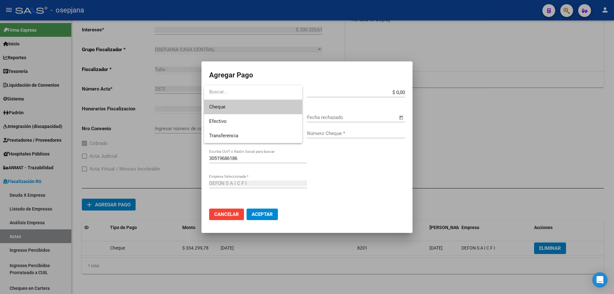
click at [243, 107] on span "Cheque" at bounding box center [253, 107] width 88 height 14
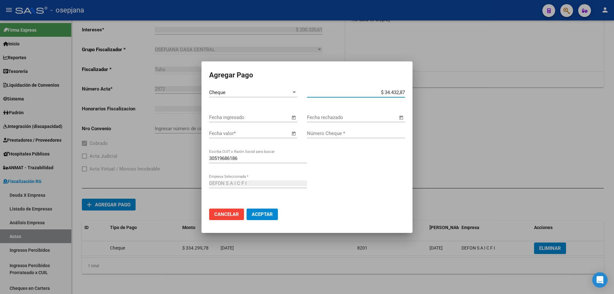
type input "$ 344.328,77"
click at [291, 117] on span "Open calendar" at bounding box center [293, 117] width 15 height 15
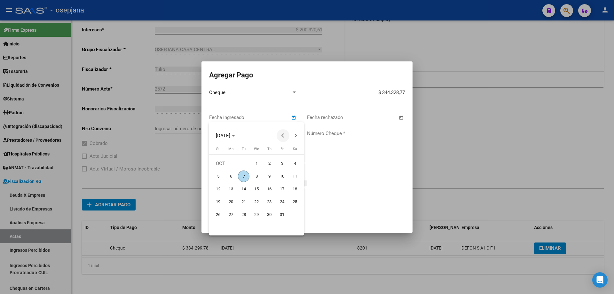
click at [285, 135] on button "Previous month" at bounding box center [283, 135] width 13 height 13
drag, startPoint x: 232, startPoint y: 228, endPoint x: 240, endPoint y: 219, distance: 12.5
click at [231, 228] on span "29" at bounding box center [231, 228] width 12 height 12
type input "[DATE]"
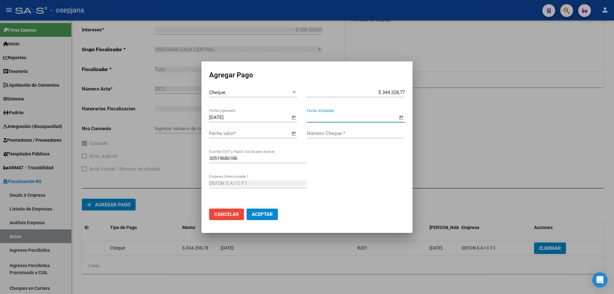
click at [270, 137] on div "Fecha valor *" at bounding box center [249, 134] width 81 height 10
click at [293, 134] on span "Open calendar" at bounding box center [293, 133] width 15 height 15
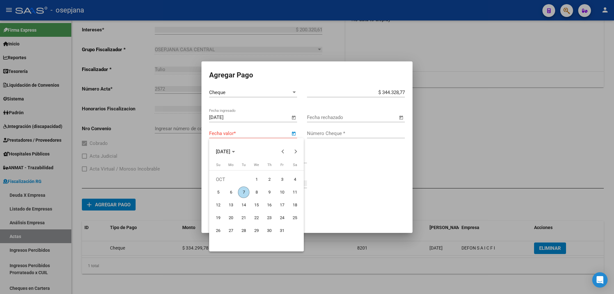
click at [245, 230] on span "28" at bounding box center [244, 231] width 12 height 12
type input "[DATE]"
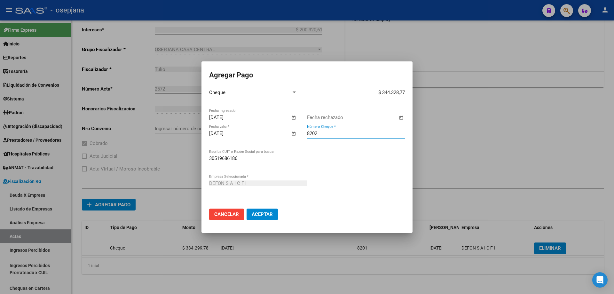
type input "8202"
click at [247, 209] on button "Aceptar" at bounding box center [262, 215] width 31 height 12
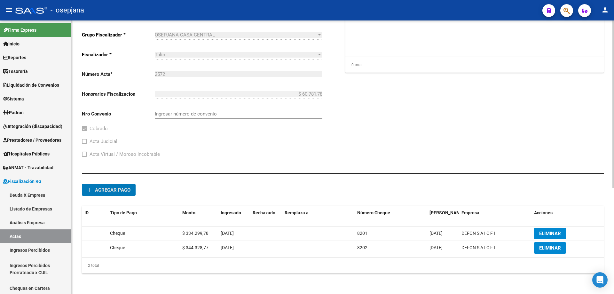
scroll to position [0, 0]
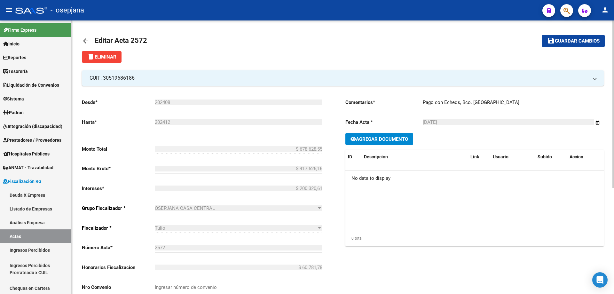
click at [585, 40] on span "Guardar cambios" at bounding box center [577, 41] width 45 height 6
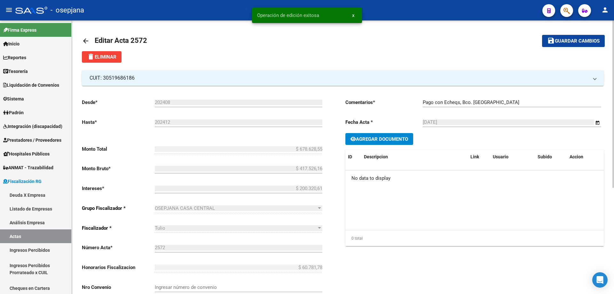
click at [85, 40] on mat-icon "arrow_back" at bounding box center [86, 41] width 8 height 8
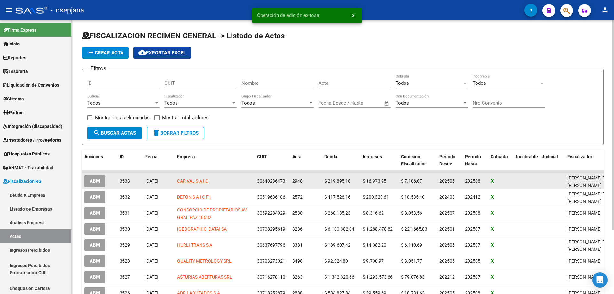
click at [101, 177] on button "ABM" at bounding box center [94, 181] width 21 height 12
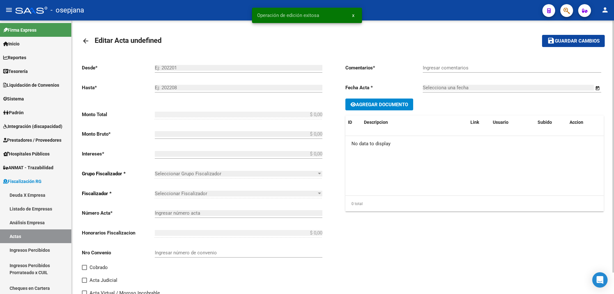
type input "202505"
type input "202508"
type input "$ 260.556,04"
type input "$ 219.895,18"
type input "$ 16.973,95"
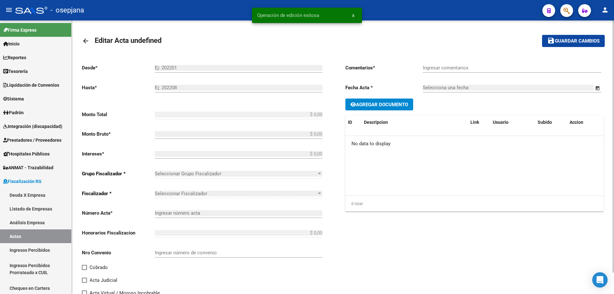
type input "2948"
type input "$ 23.686,91"
checkbox input "true"
type input "Pago por Transferencia bancaria. BBVA"
type input "[DATE]"
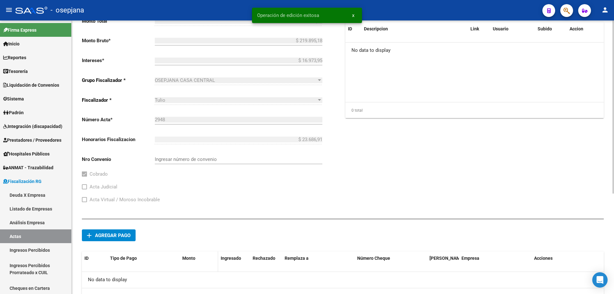
scroll to position [159, 0]
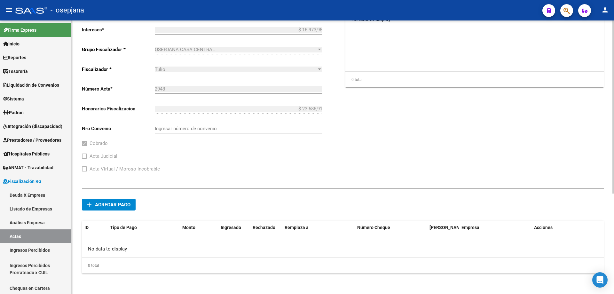
click at [108, 204] on span "Agregar pago" at bounding box center [113, 205] width 36 height 6
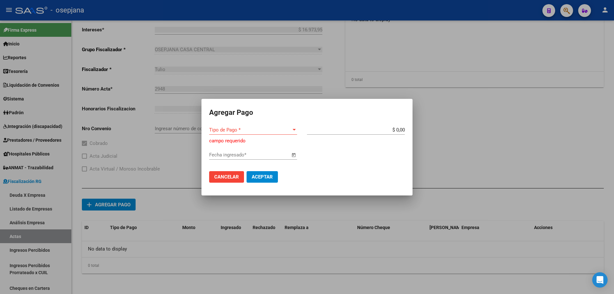
click at [251, 126] on div "Tipo de Pago * Tipo de Pago *" at bounding box center [253, 130] width 88 height 10
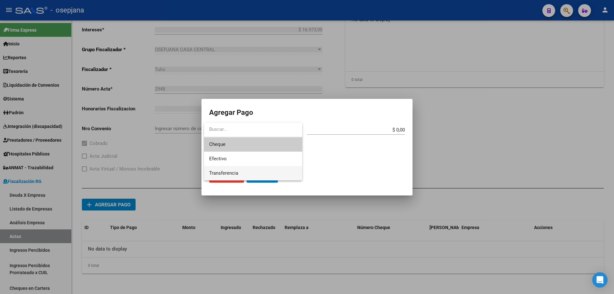
click at [232, 171] on span "Transferencia" at bounding box center [223, 173] width 29 height 6
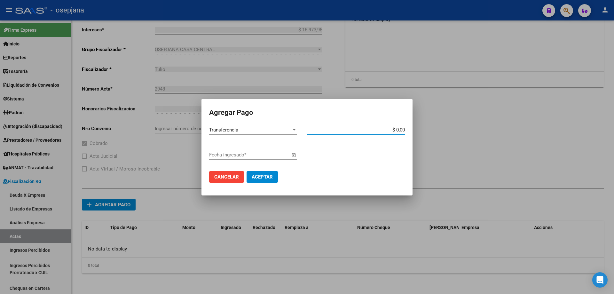
drag, startPoint x: 390, startPoint y: 131, endPoint x: 427, endPoint y: 128, distance: 36.9
click at [427, 128] on div "Agregar Pago Transferencia Tipo de Pago * $ 0,00 Monto bruto * Fecha ingresado …" at bounding box center [307, 147] width 614 height 294
type input "$ 260.556,05"
click at [251, 155] on input "Fecha ingresado *" at bounding box center [249, 155] width 81 height 6
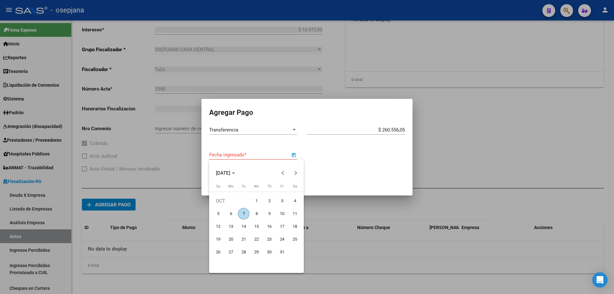
click at [258, 197] on span "1" at bounding box center [257, 201] width 12 height 12
type input "[DATE]"
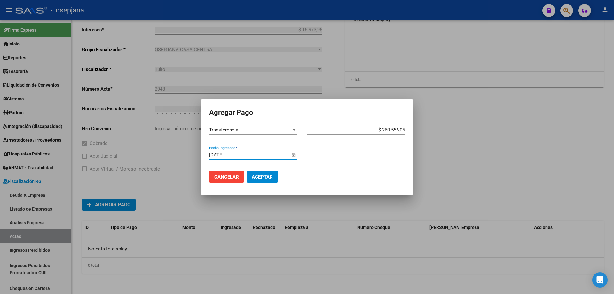
click at [261, 178] on span "Aceptar" at bounding box center [262, 177] width 21 height 6
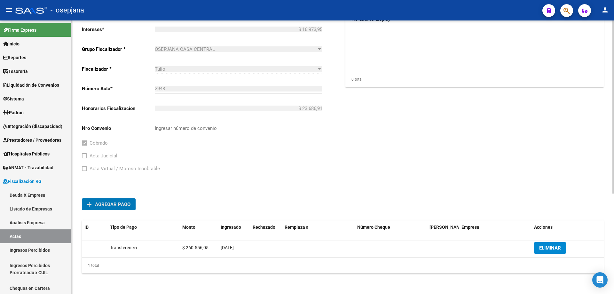
scroll to position [0, 0]
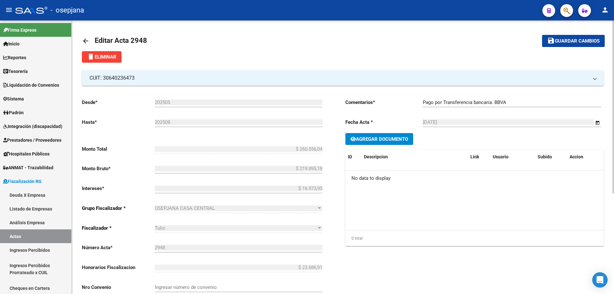
click at [576, 37] on button "save Guardar cambios" at bounding box center [573, 41] width 63 height 12
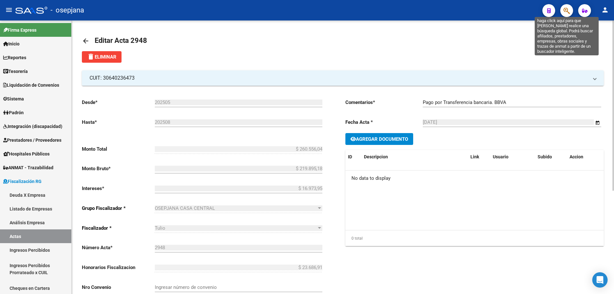
click at [568, 9] on icon "button" at bounding box center [567, 10] width 6 height 7
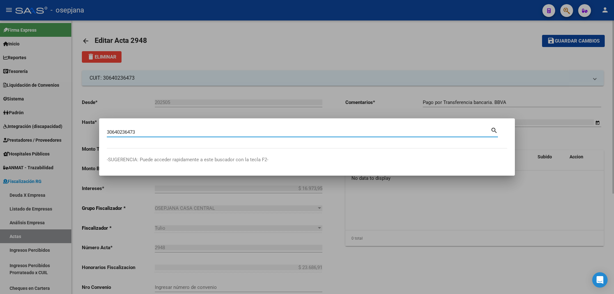
type input "30640236473"
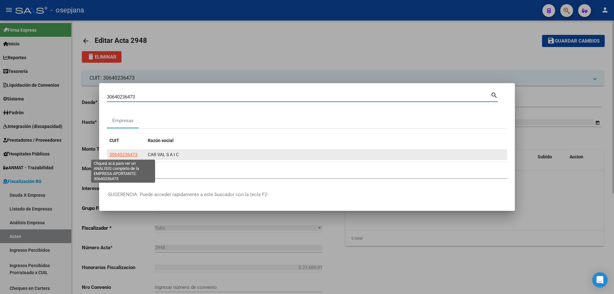
click at [131, 153] on span "30640236473" at bounding box center [123, 154] width 28 height 5
type textarea "30640236473"
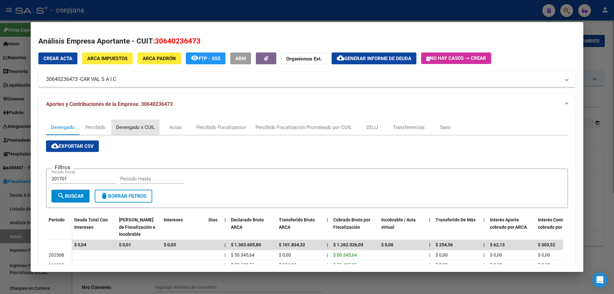
click at [128, 132] on div "Devengado x CUIL" at bounding box center [135, 127] width 48 height 15
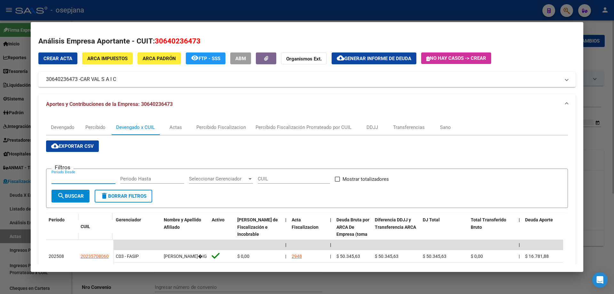
click at [100, 181] on input "Periodo Desde" at bounding box center [84, 179] width 64 height 6
type input "202505"
type input "202508"
click at [378, 179] on span "Mostrar totalizadores" at bounding box center [366, 179] width 46 height 8
click at [338, 182] on input "Mostrar totalizadores" at bounding box center [337, 182] width 0 height 0
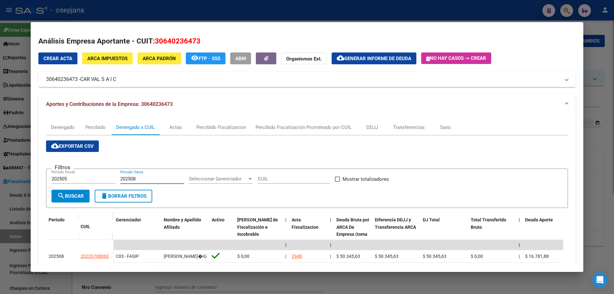
checkbox input "true"
click at [85, 196] on button "search Buscar" at bounding box center [71, 196] width 38 height 13
click at [73, 147] on span "cloud_download Exportar CSV" at bounding box center [72, 146] width 43 height 6
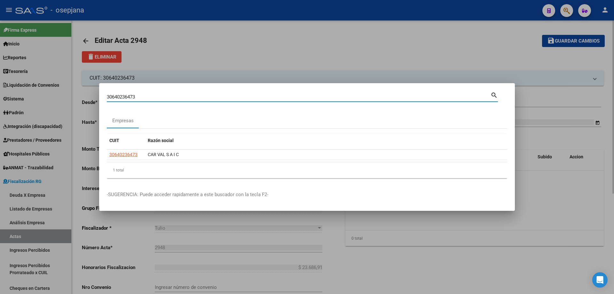
drag, startPoint x: 147, startPoint y: 96, endPoint x: 68, endPoint y: 95, distance: 79.7
click at [68, 95] on div "30640236473 Buscar (apellido, dni, cuil, nro traspaso, cuit, obra social) searc…" at bounding box center [307, 147] width 614 height 294
type input "30519686186"
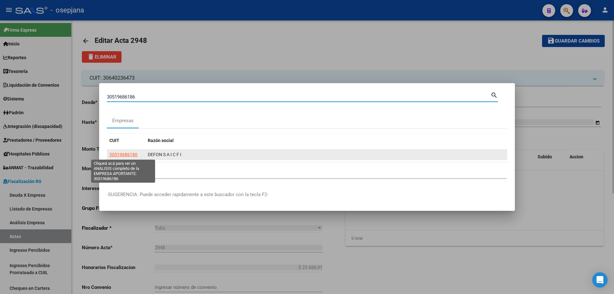
click at [132, 156] on span "30519686186" at bounding box center [123, 154] width 28 height 5
type textarea "30519686186"
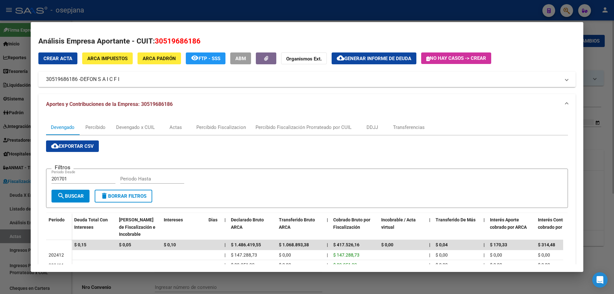
drag, startPoint x: 82, startPoint y: 176, endPoint x: 39, endPoint y: 175, distance: 43.2
click at [39, 175] on div "Devengado Percibido Devengado x CUIL Actas Percibido Fiscalizacion Percibido Fi…" at bounding box center [306, 247] width 537 height 264
click at [127, 130] on div "Devengado x CUIL" at bounding box center [135, 127] width 39 height 7
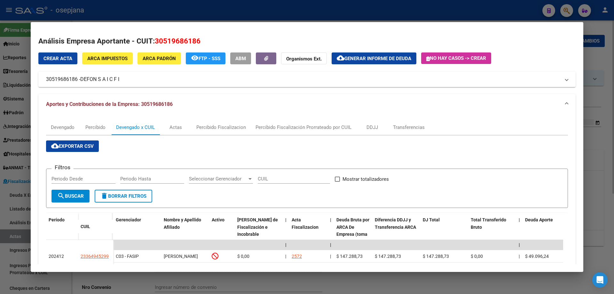
click at [76, 183] on div "Periodo Desde" at bounding box center [84, 179] width 64 height 10
type input "202409"
type input "202412"
click at [371, 179] on span "Mostrar totalizadores" at bounding box center [366, 179] width 46 height 8
click at [338, 182] on input "Mostrar totalizadores" at bounding box center [337, 182] width 0 height 0
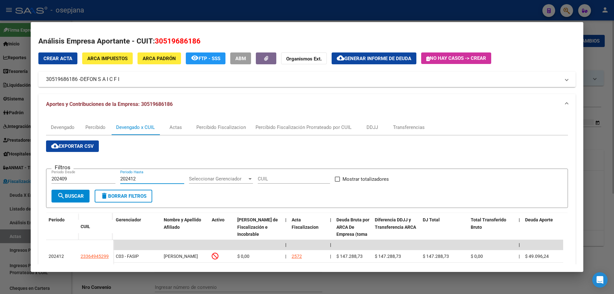
checkbox input "true"
click at [82, 194] on span "search Buscar" at bounding box center [70, 196] width 27 height 6
click at [94, 144] on span "cloud_download Exportar CSV" at bounding box center [72, 146] width 43 height 6
